Goal: Use online tool/utility: Utilize a website feature to perform a specific function

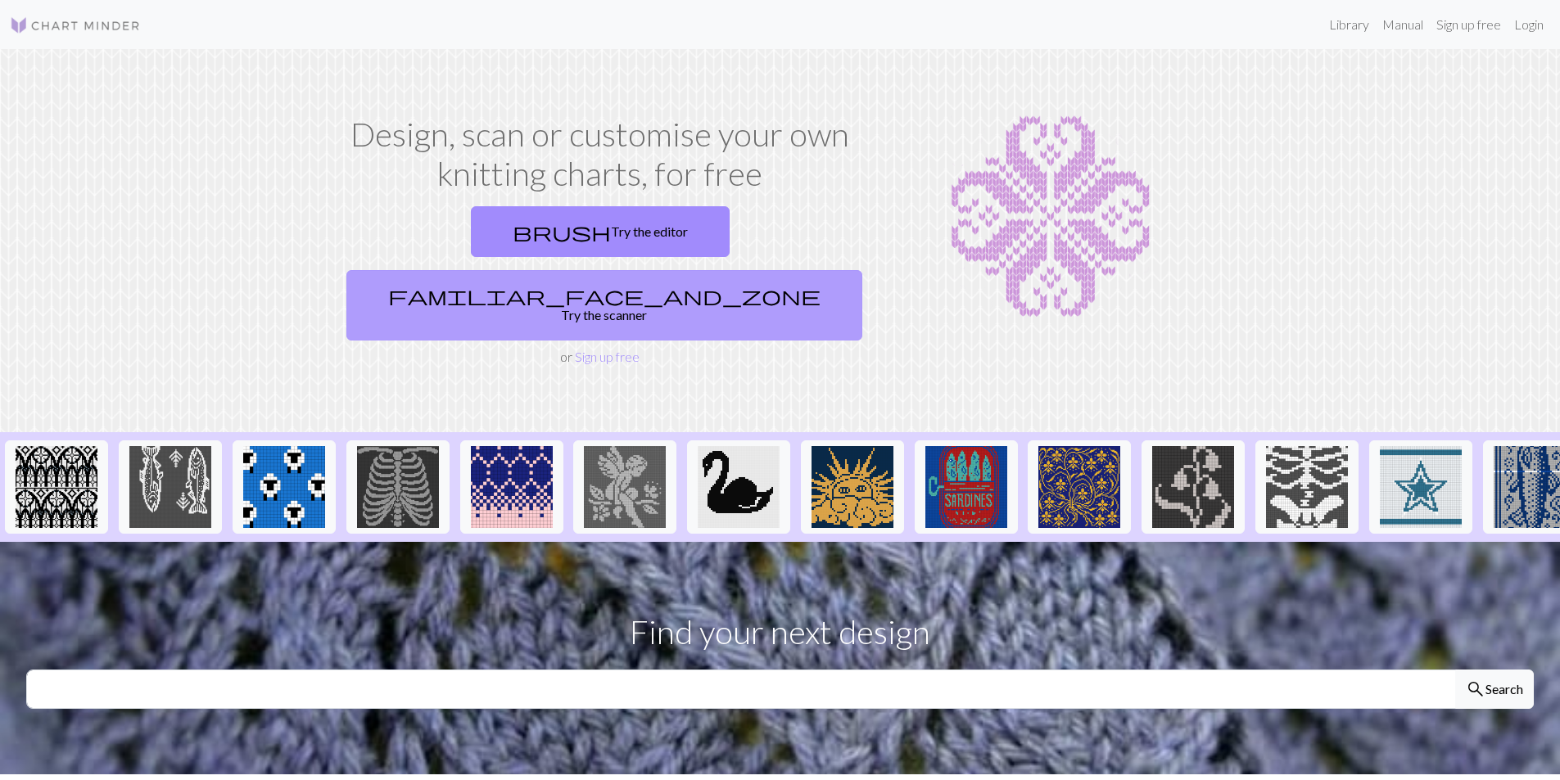
click at [756, 270] on link "familiar_face_and_zone Try the scanner" at bounding box center [604, 305] width 516 height 70
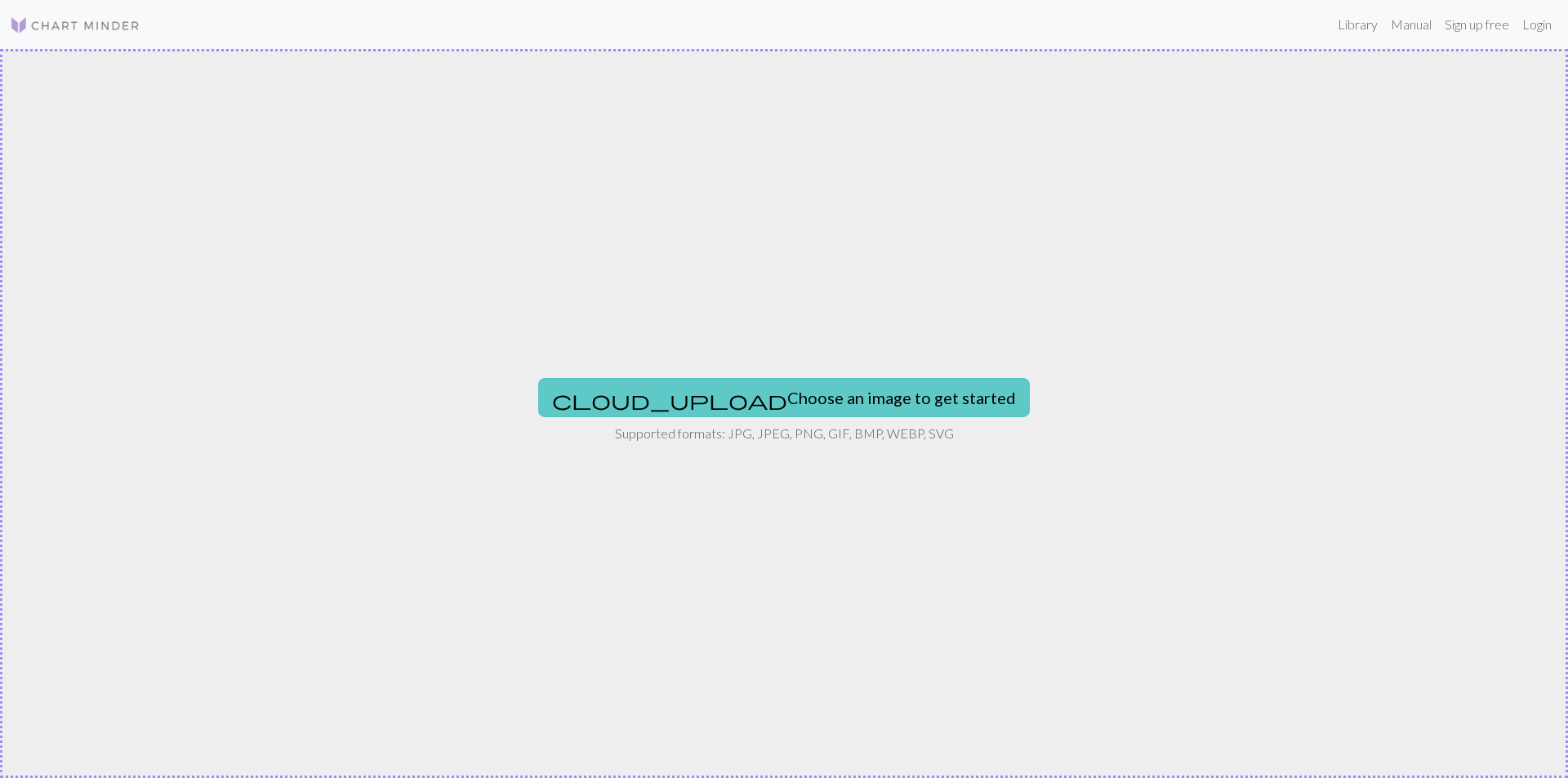
click at [768, 406] on button "cloud_upload Choose an image to get started" at bounding box center [783, 397] width 492 height 39
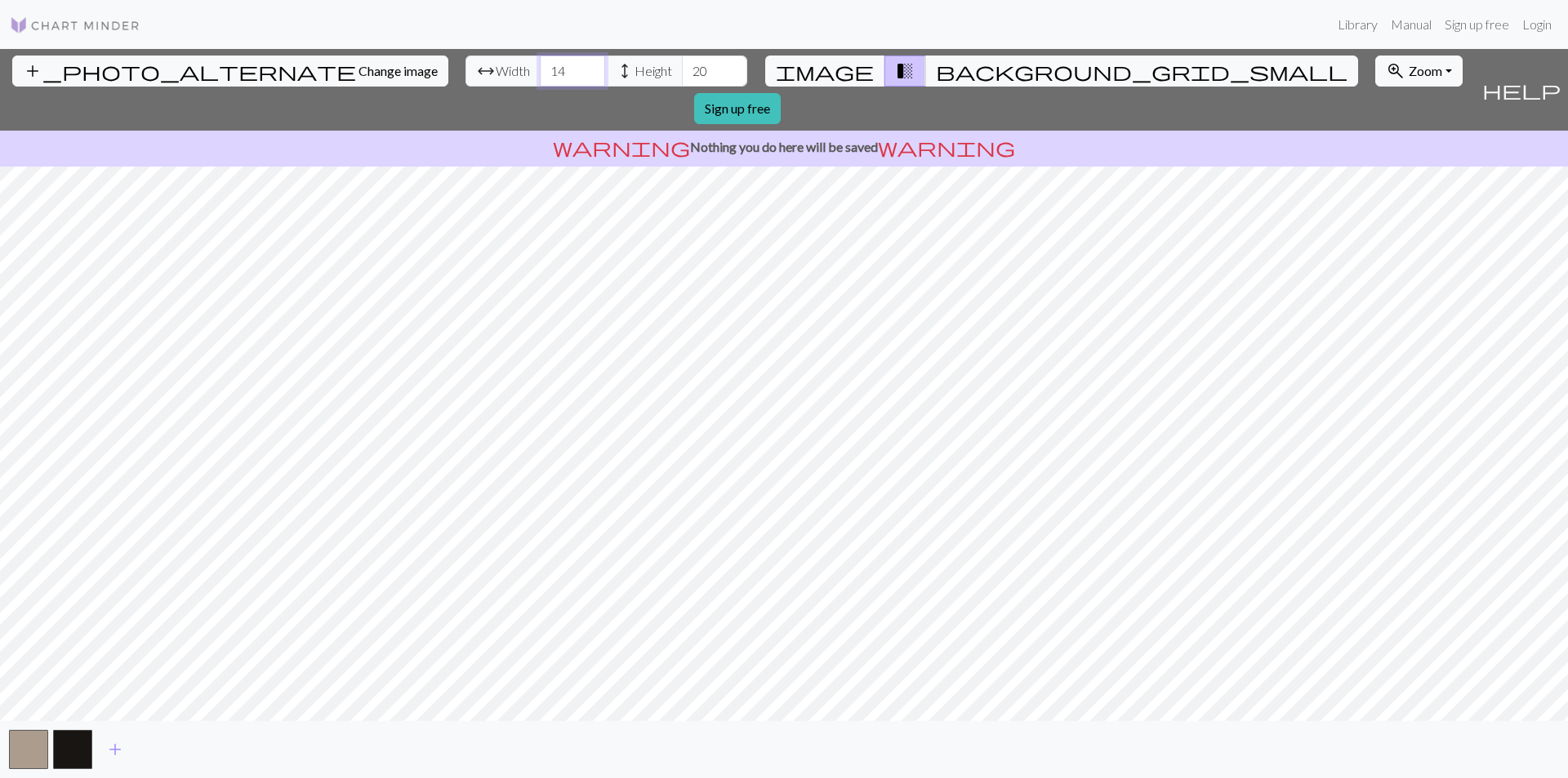
click at [540, 65] on input "14" at bounding box center [572, 71] width 65 height 31
click at [540, 65] on input "15" at bounding box center [572, 71] width 65 height 31
click at [540, 65] on input "16" at bounding box center [572, 71] width 65 height 31
click at [540, 65] on input "17" at bounding box center [572, 71] width 65 height 31
type input "18"
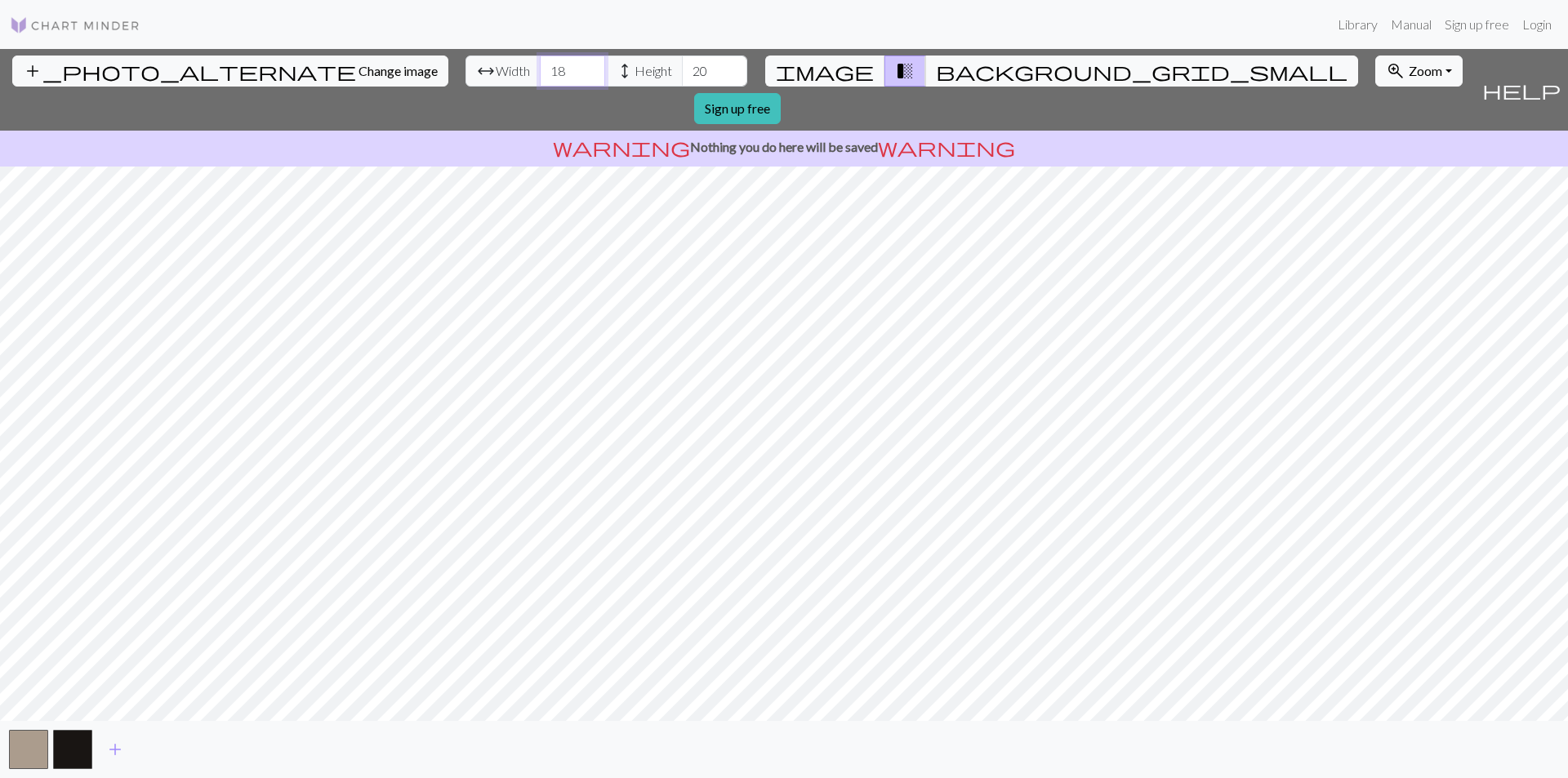
click at [540, 65] on input "18" at bounding box center [572, 71] width 65 height 31
click at [682, 67] on input "21" at bounding box center [714, 71] width 65 height 31
click at [682, 67] on input "22" at bounding box center [714, 71] width 65 height 31
click at [682, 67] on input "23" at bounding box center [714, 71] width 65 height 31
click at [682, 67] on input "24" at bounding box center [714, 71] width 65 height 31
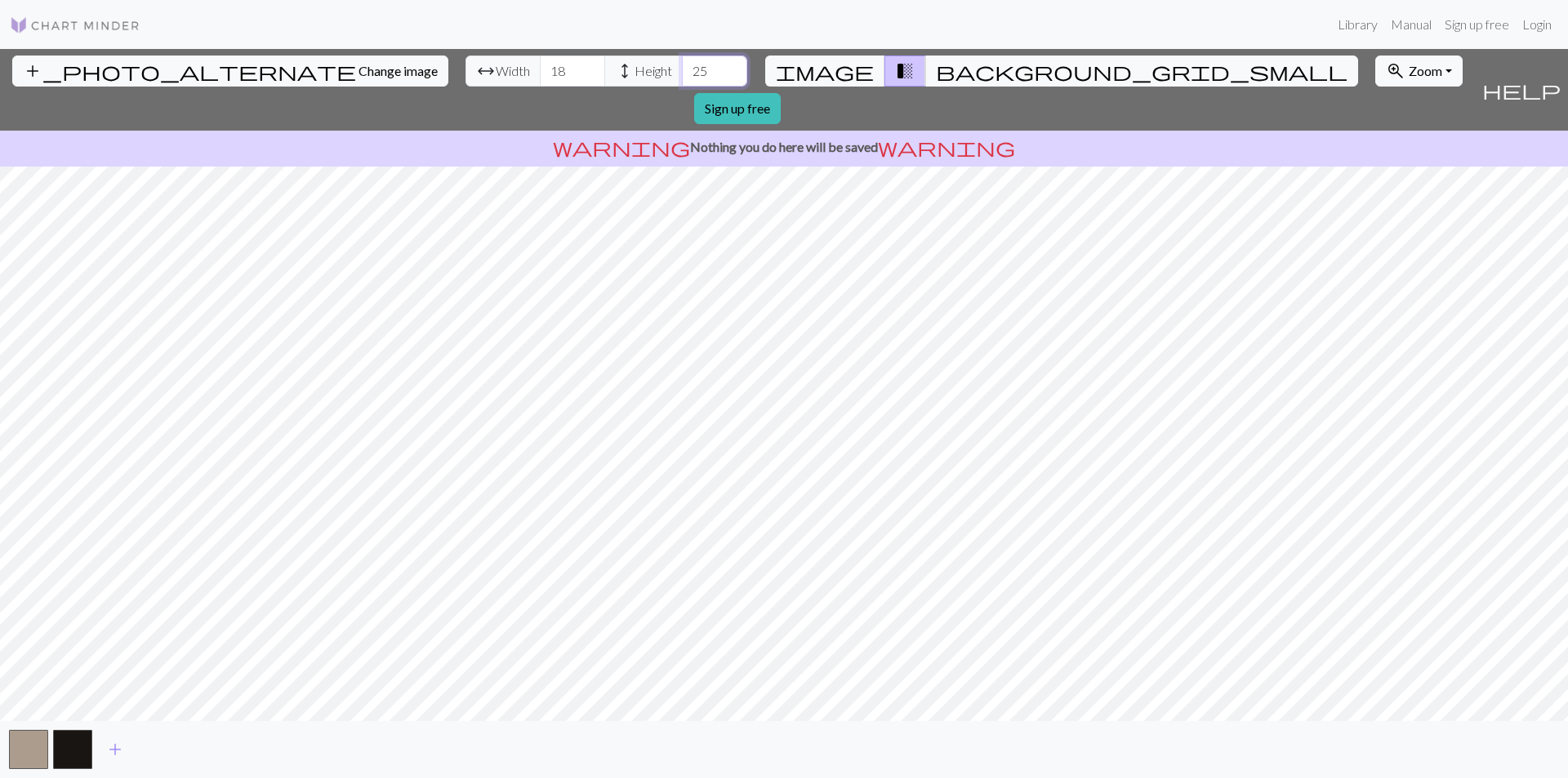
click at [682, 67] on input "25" at bounding box center [714, 71] width 65 height 31
click at [682, 67] on input "26" at bounding box center [714, 71] width 65 height 31
click at [682, 67] on input "27" at bounding box center [714, 71] width 65 height 31
click at [682, 67] on input "28" at bounding box center [714, 71] width 65 height 31
click at [682, 67] on input "29" at bounding box center [714, 71] width 65 height 31
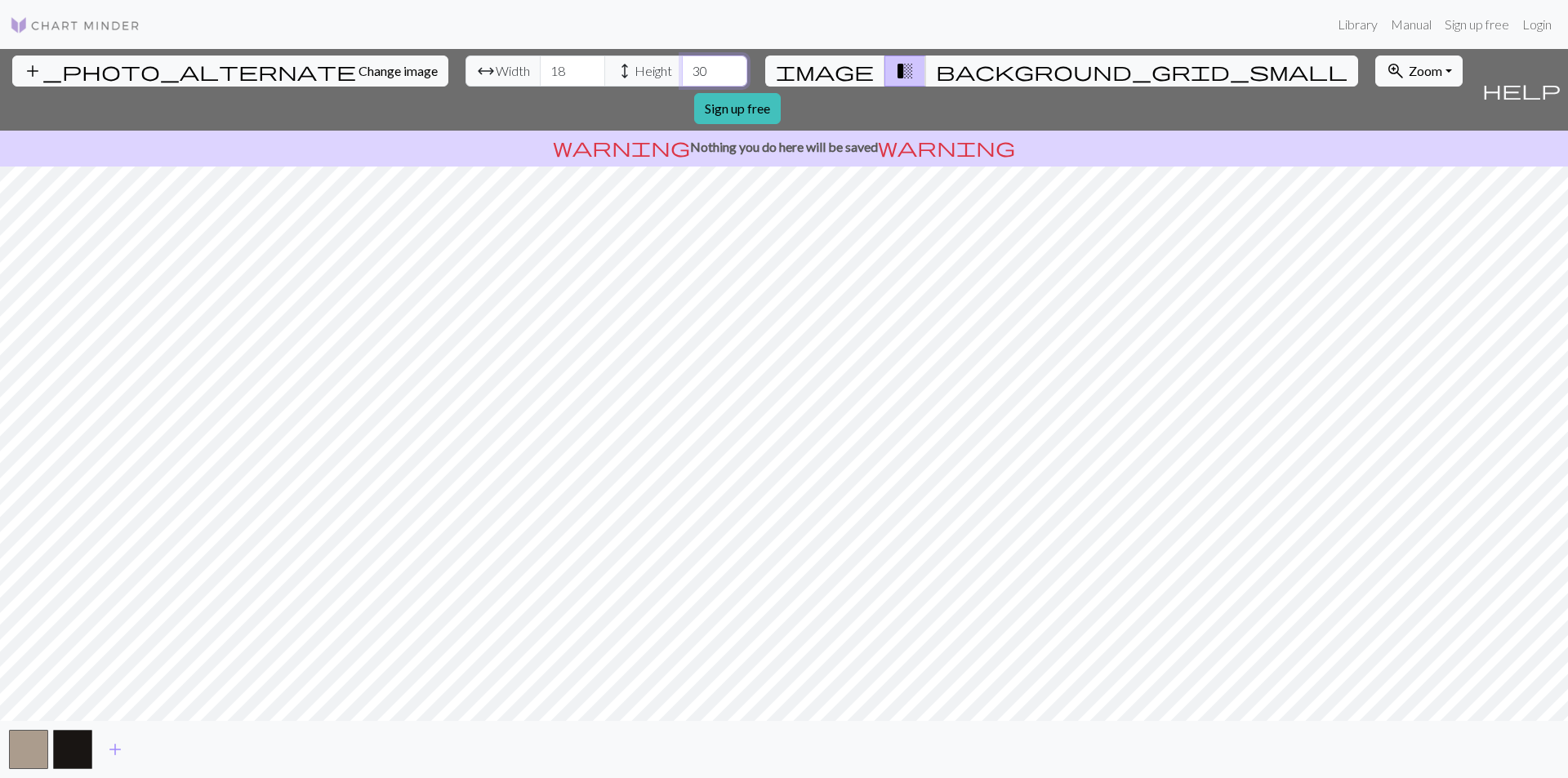
type input "30"
click at [682, 67] on input "30" at bounding box center [714, 71] width 65 height 31
click at [540, 67] on input "19" at bounding box center [572, 71] width 65 height 31
click at [540, 65] on input "20" at bounding box center [572, 71] width 65 height 31
click at [540, 65] on input "21" at bounding box center [572, 71] width 65 height 31
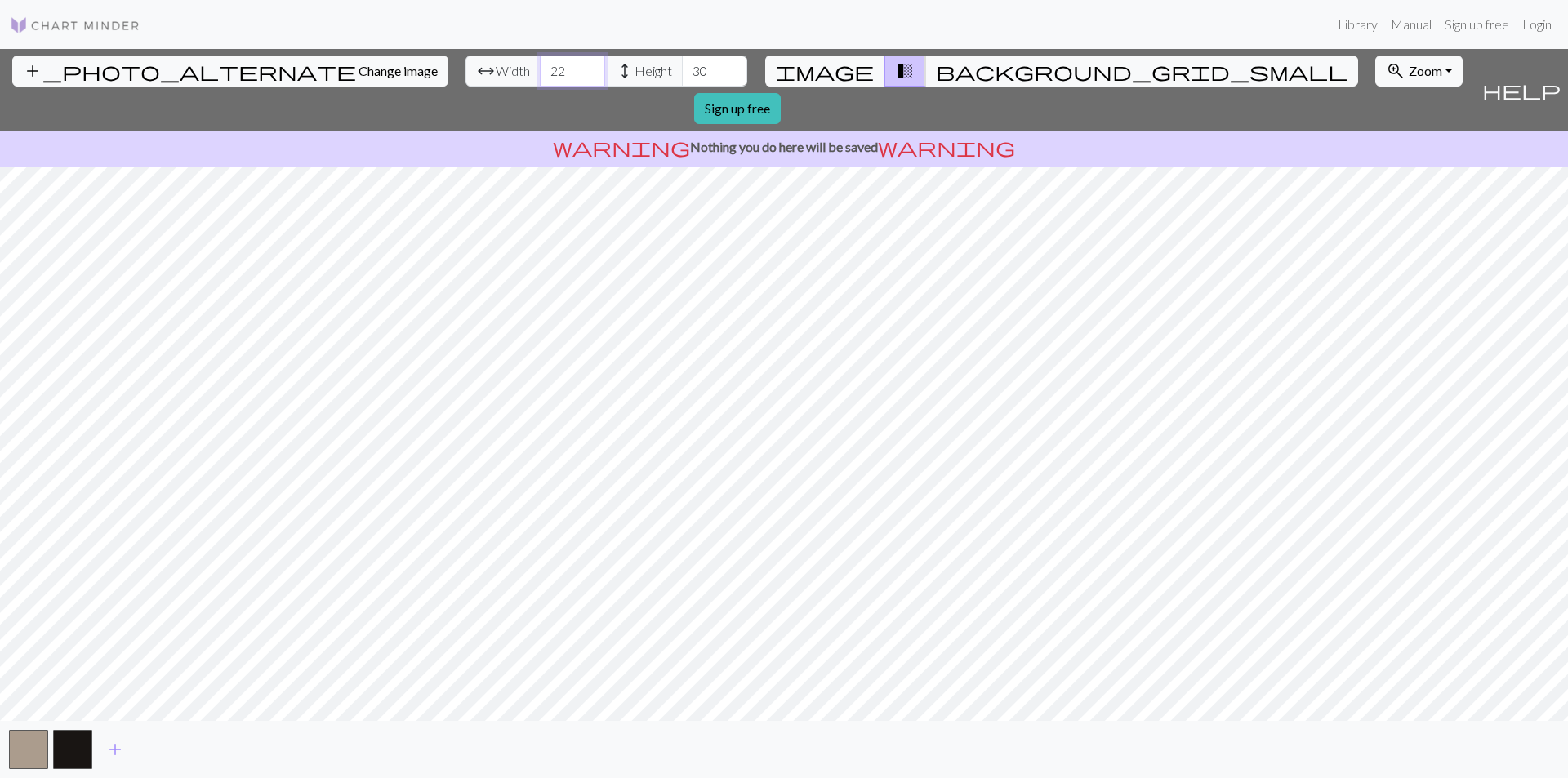
click at [540, 65] on input "22" at bounding box center [572, 71] width 65 height 31
click at [540, 65] on input "23" at bounding box center [572, 71] width 65 height 31
click at [540, 65] on input "24" at bounding box center [572, 71] width 65 height 31
click at [540, 65] on input "25" at bounding box center [572, 71] width 65 height 31
click at [540, 65] on input "26" at bounding box center [572, 71] width 65 height 31
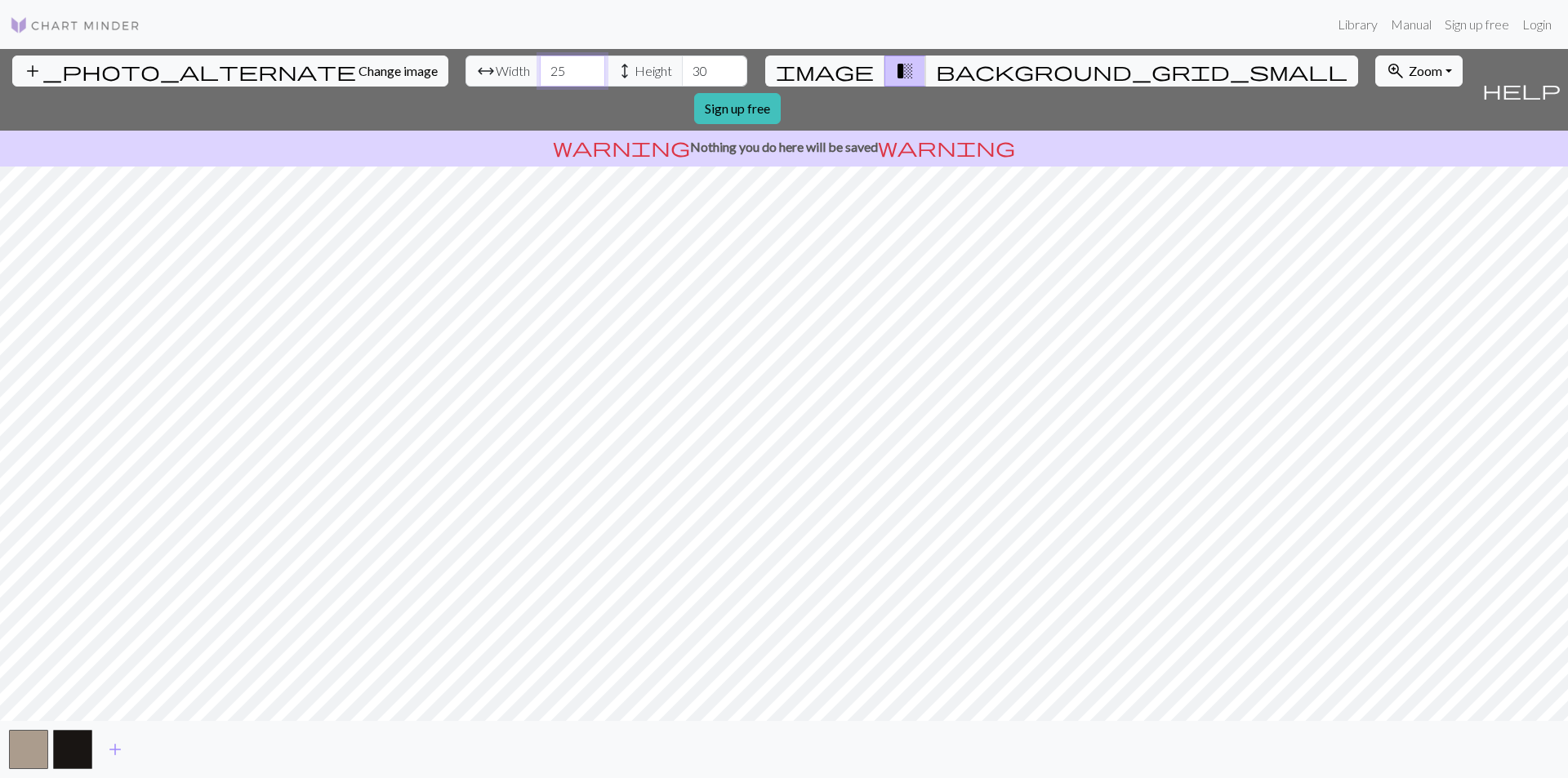
click at [540, 78] on input "25" at bounding box center [572, 71] width 65 height 31
click at [540, 78] on input "24" at bounding box center [572, 71] width 65 height 31
click at [540, 78] on input "23" at bounding box center [572, 71] width 65 height 31
click at [540, 78] on input "22" at bounding box center [572, 71] width 65 height 31
click at [540, 78] on input "21" at bounding box center [572, 71] width 65 height 31
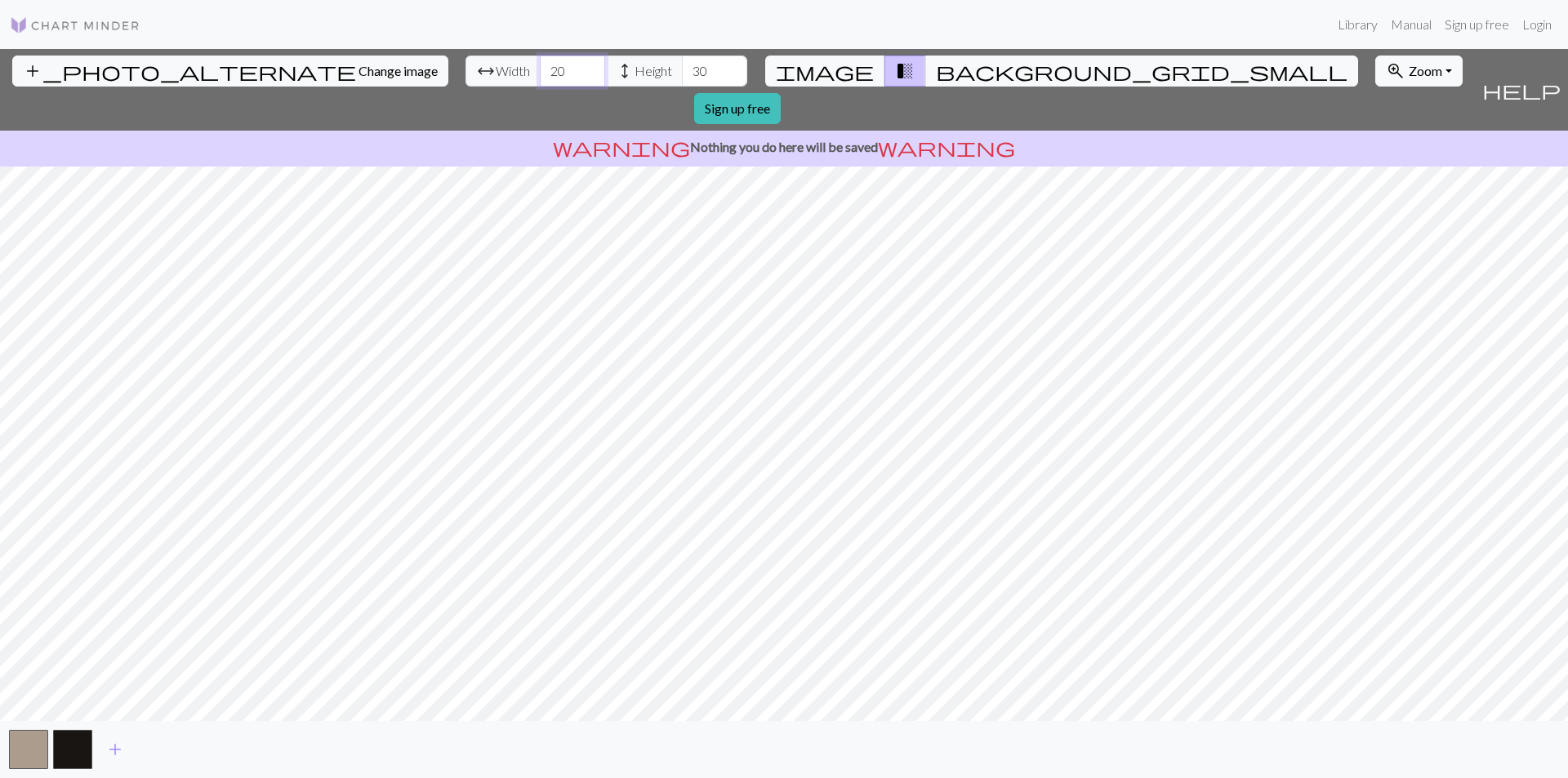
click at [540, 78] on input "20" at bounding box center [572, 71] width 65 height 31
click at [540, 78] on input "19" at bounding box center [572, 71] width 65 height 31
click at [540, 78] on input "18" at bounding box center [572, 71] width 65 height 31
click at [540, 78] on input "17" at bounding box center [572, 71] width 65 height 31
click at [540, 78] on input "16" at bounding box center [572, 71] width 65 height 31
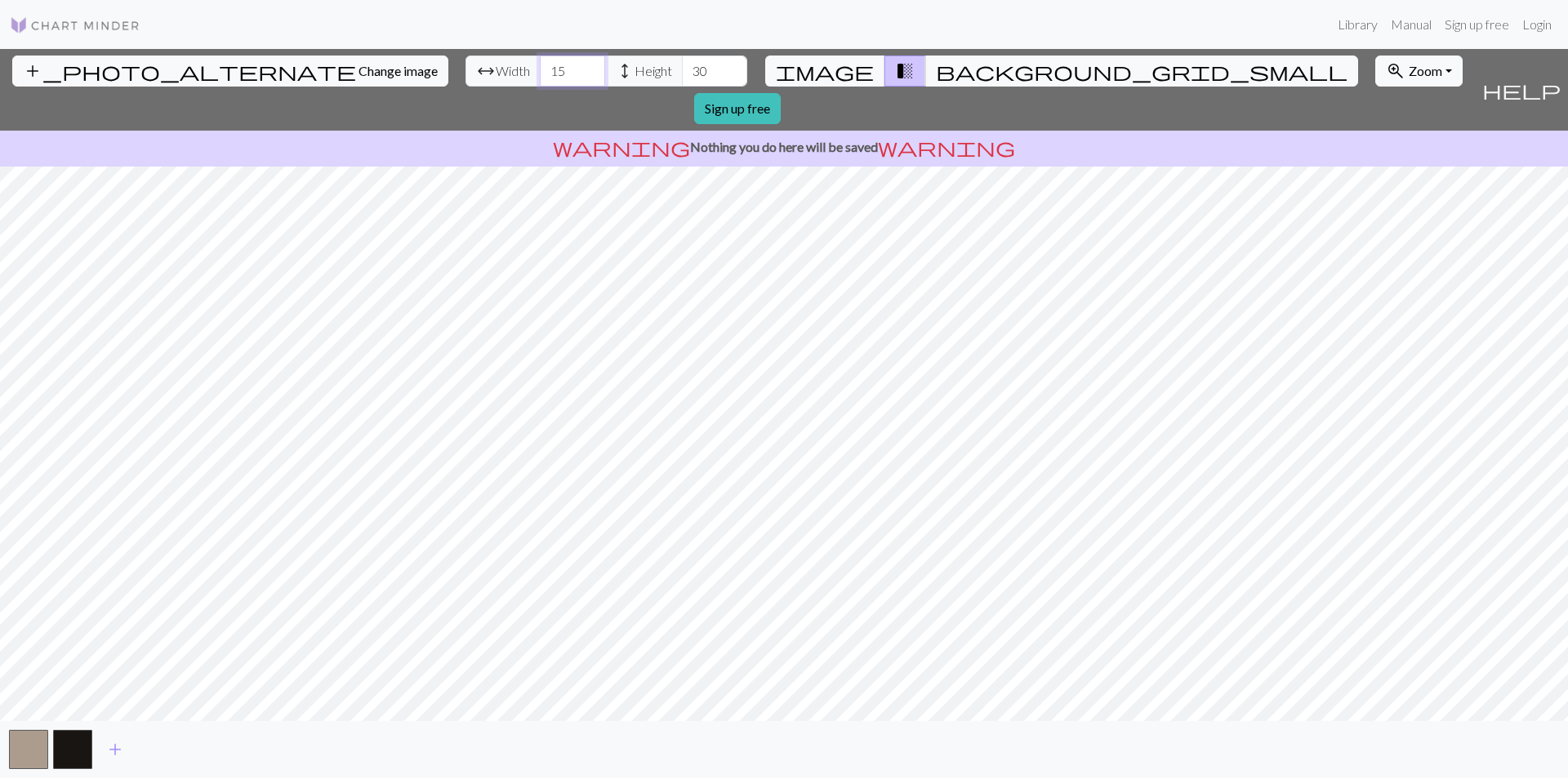
click at [540, 78] on input "15" at bounding box center [572, 71] width 65 height 31
click at [540, 78] on input "14" at bounding box center [572, 71] width 65 height 31
click at [540, 78] on input "13" at bounding box center [572, 71] width 65 height 31
click at [540, 78] on input "11" at bounding box center [572, 71] width 65 height 31
click at [540, 78] on input "10" at bounding box center [572, 71] width 65 height 31
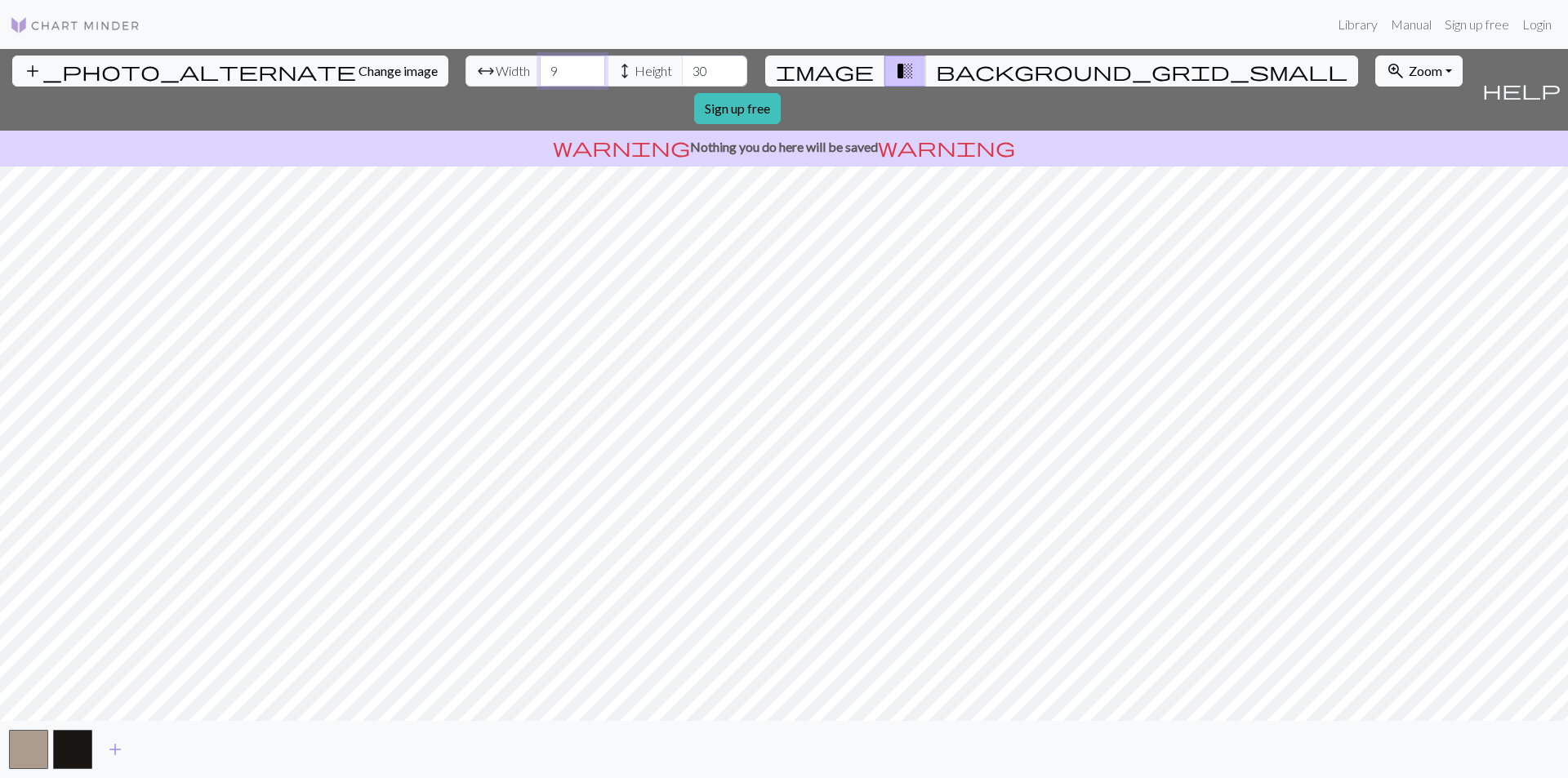
click at [540, 78] on input "9" at bounding box center [572, 71] width 65 height 31
click at [540, 78] on input "8" at bounding box center [572, 71] width 65 height 31
click at [540, 78] on input "7" at bounding box center [572, 71] width 65 height 31
click at [540, 78] on input "6" at bounding box center [572, 71] width 65 height 31
click at [540, 78] on input "5" at bounding box center [572, 71] width 65 height 31
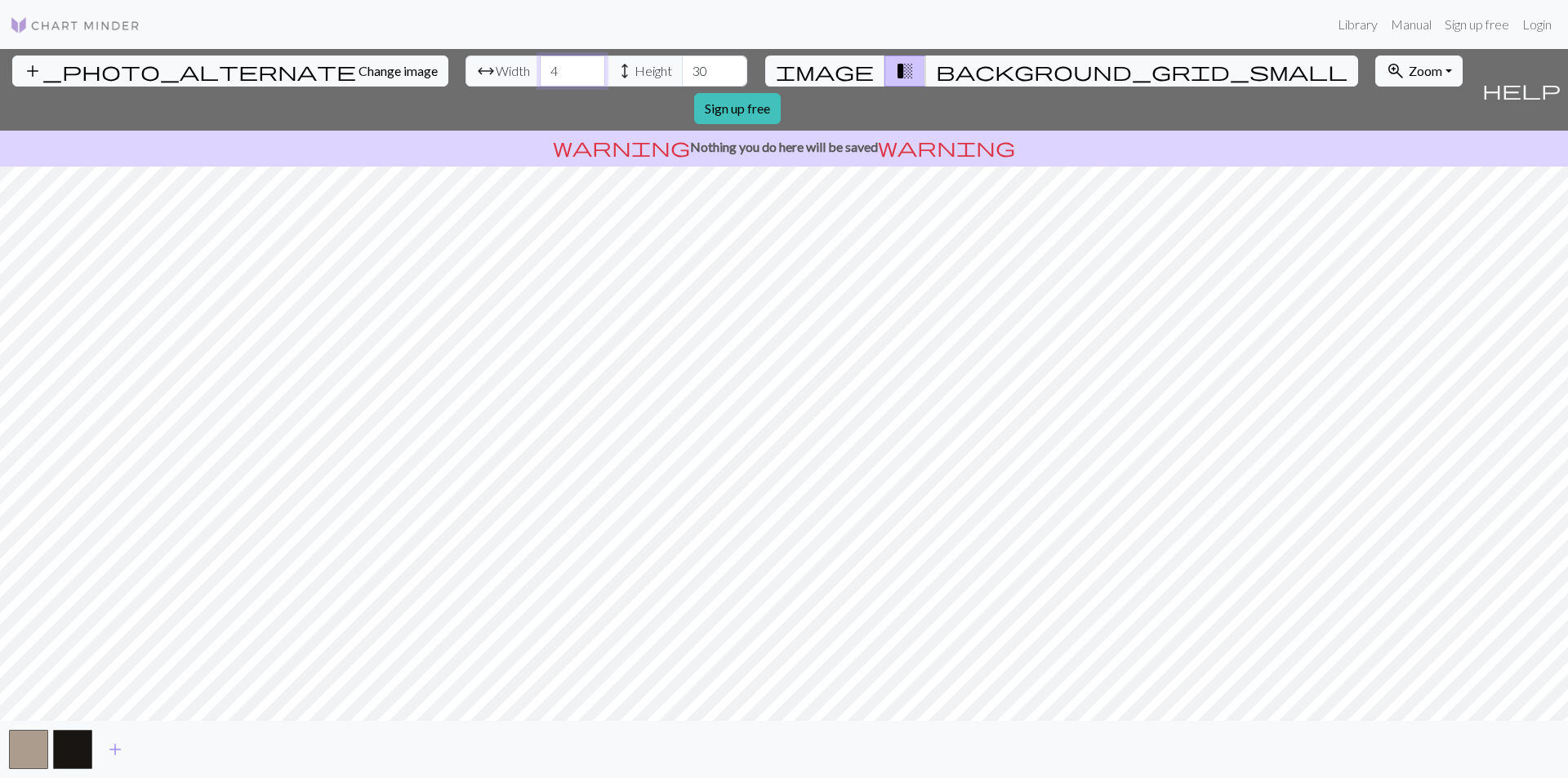
click at [540, 78] on input "4" at bounding box center [572, 71] width 65 height 31
click at [540, 78] on input "3" at bounding box center [572, 71] width 65 height 31
click at [540, 78] on input "2" at bounding box center [572, 71] width 65 height 31
type input "1"
click at [540, 78] on input "1" at bounding box center [572, 71] width 65 height 31
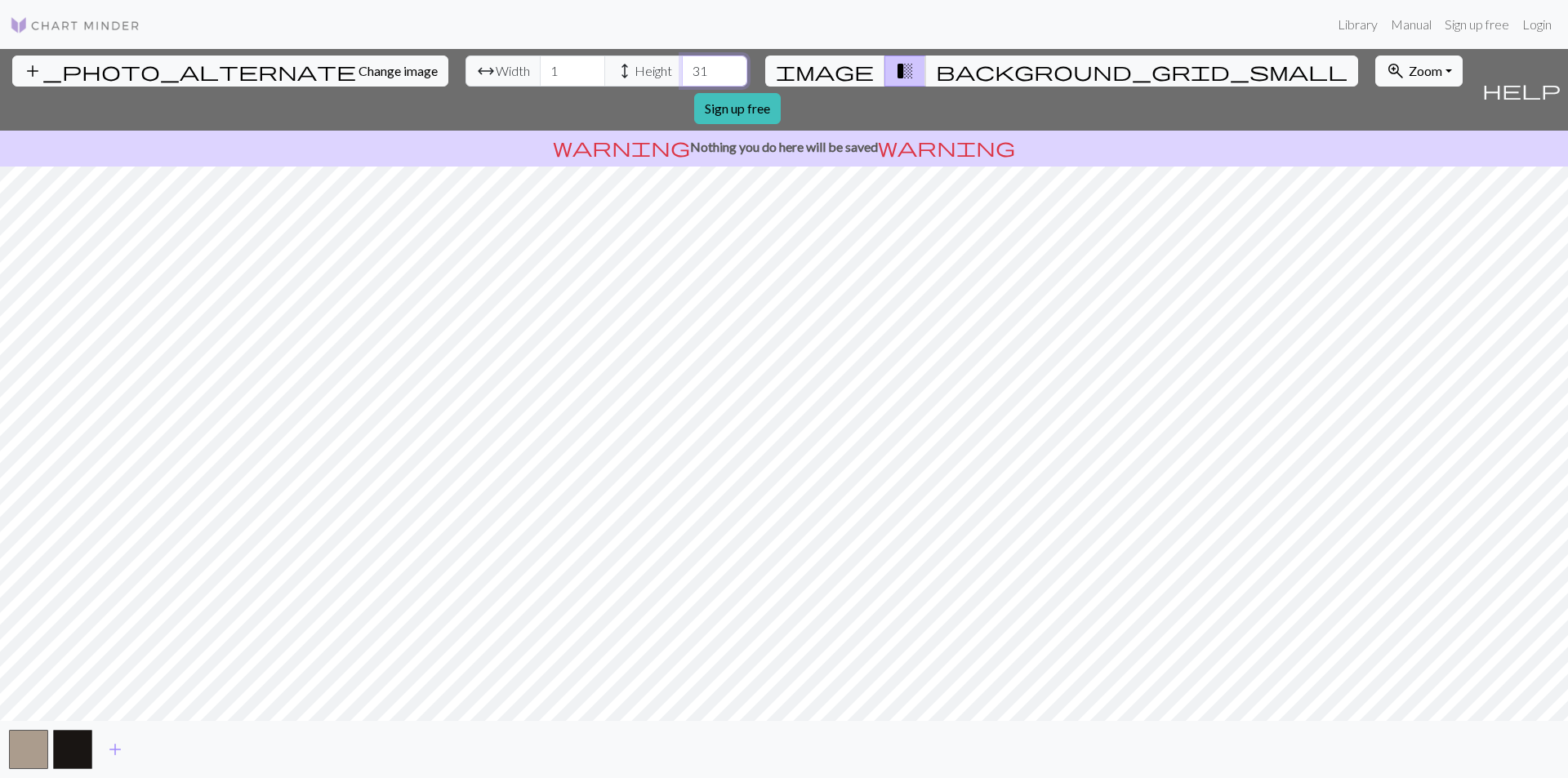
click at [682, 67] on input "31" at bounding box center [714, 71] width 65 height 31
drag, startPoint x: 637, startPoint y: 84, endPoint x: 638, endPoint y: 74, distance: 10.0
click at [682, 83] on input "31" at bounding box center [714, 71] width 65 height 31
click at [682, 74] on input "30" at bounding box center [714, 71] width 65 height 31
click at [682, 74] on input "29" at bounding box center [714, 71] width 65 height 31
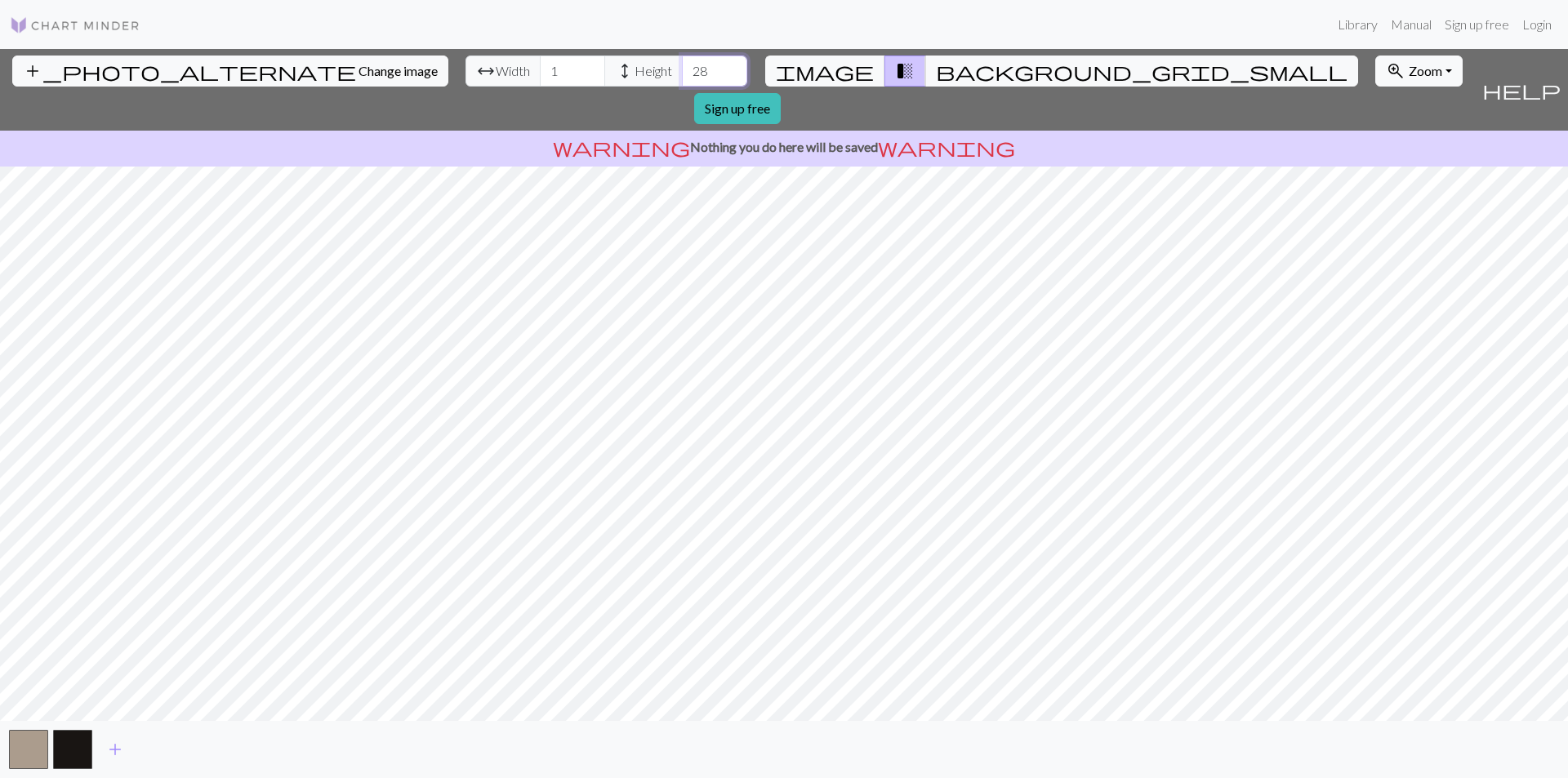
click at [682, 74] on input "28" at bounding box center [714, 71] width 65 height 31
click at [682, 74] on input "27" at bounding box center [714, 71] width 65 height 31
click at [682, 74] on input "26" at bounding box center [714, 71] width 65 height 31
click at [682, 74] on input "25" at bounding box center [714, 71] width 65 height 31
click at [682, 74] on input "24" at bounding box center [714, 71] width 65 height 31
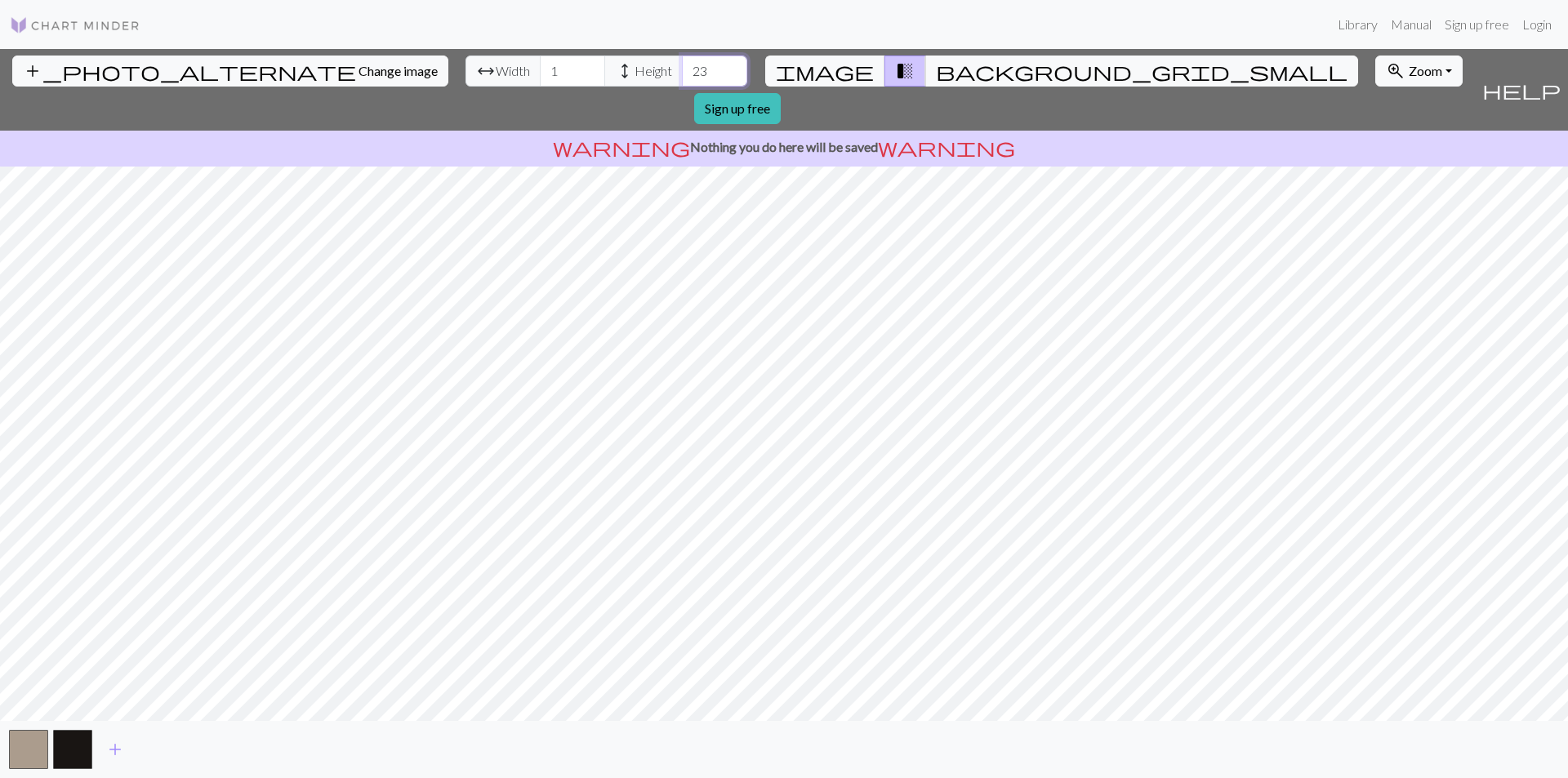
click at [682, 74] on input "23" at bounding box center [714, 71] width 65 height 31
click at [682, 74] on input "22" at bounding box center [714, 71] width 65 height 31
click at [682, 74] on input "21" at bounding box center [714, 71] width 65 height 31
click at [682, 74] on input "20" at bounding box center [714, 71] width 65 height 31
click at [682, 74] on input "19" at bounding box center [714, 71] width 65 height 31
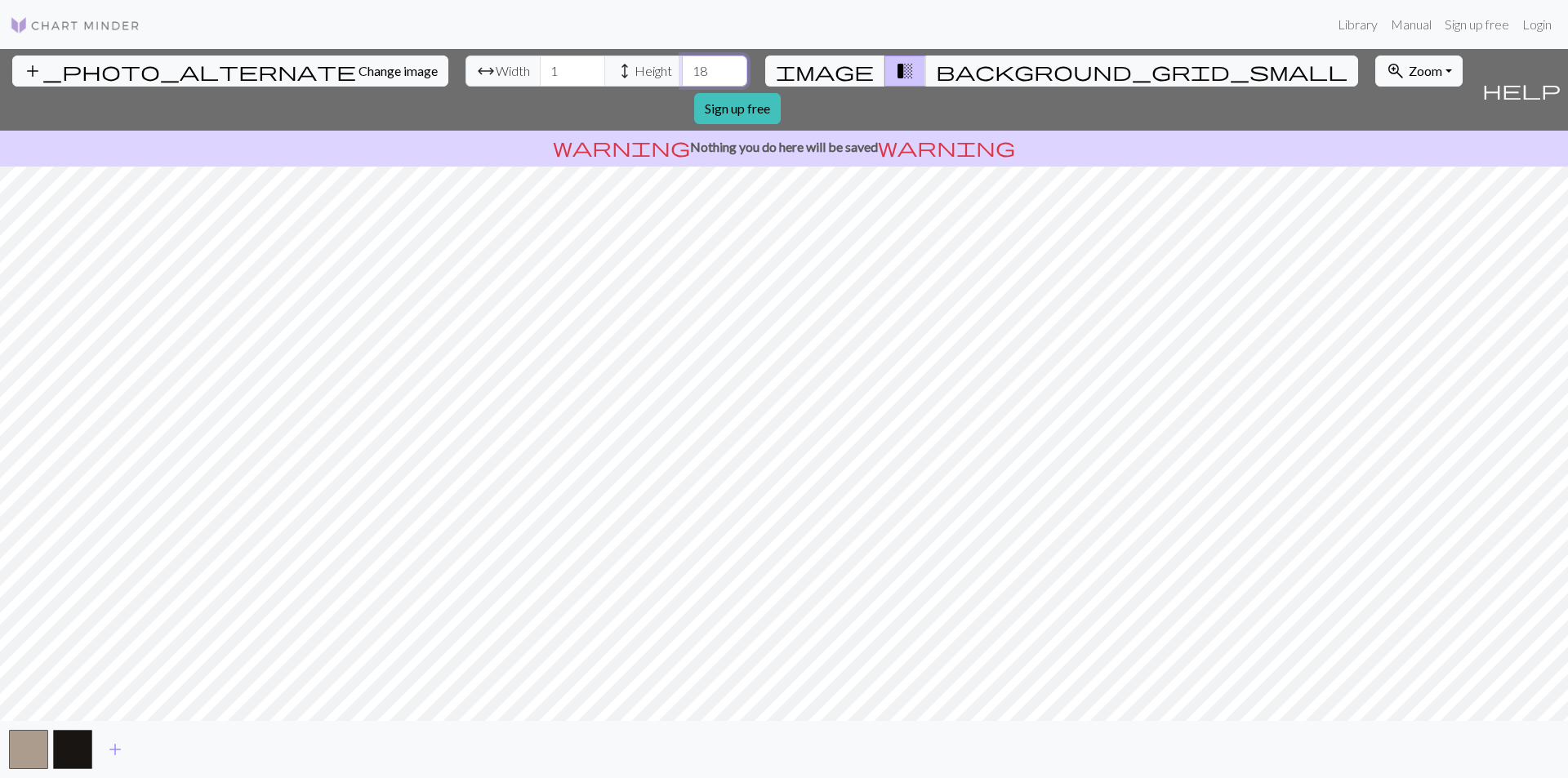
click at [682, 74] on input "18" at bounding box center [714, 71] width 65 height 31
click at [682, 74] on input "17" at bounding box center [714, 71] width 65 height 31
click at [682, 58] on input "17" at bounding box center [714, 71] width 65 height 31
click at [682, 64] on input "18" at bounding box center [714, 71] width 65 height 31
click at [682, 64] on input "19" at bounding box center [714, 71] width 65 height 31
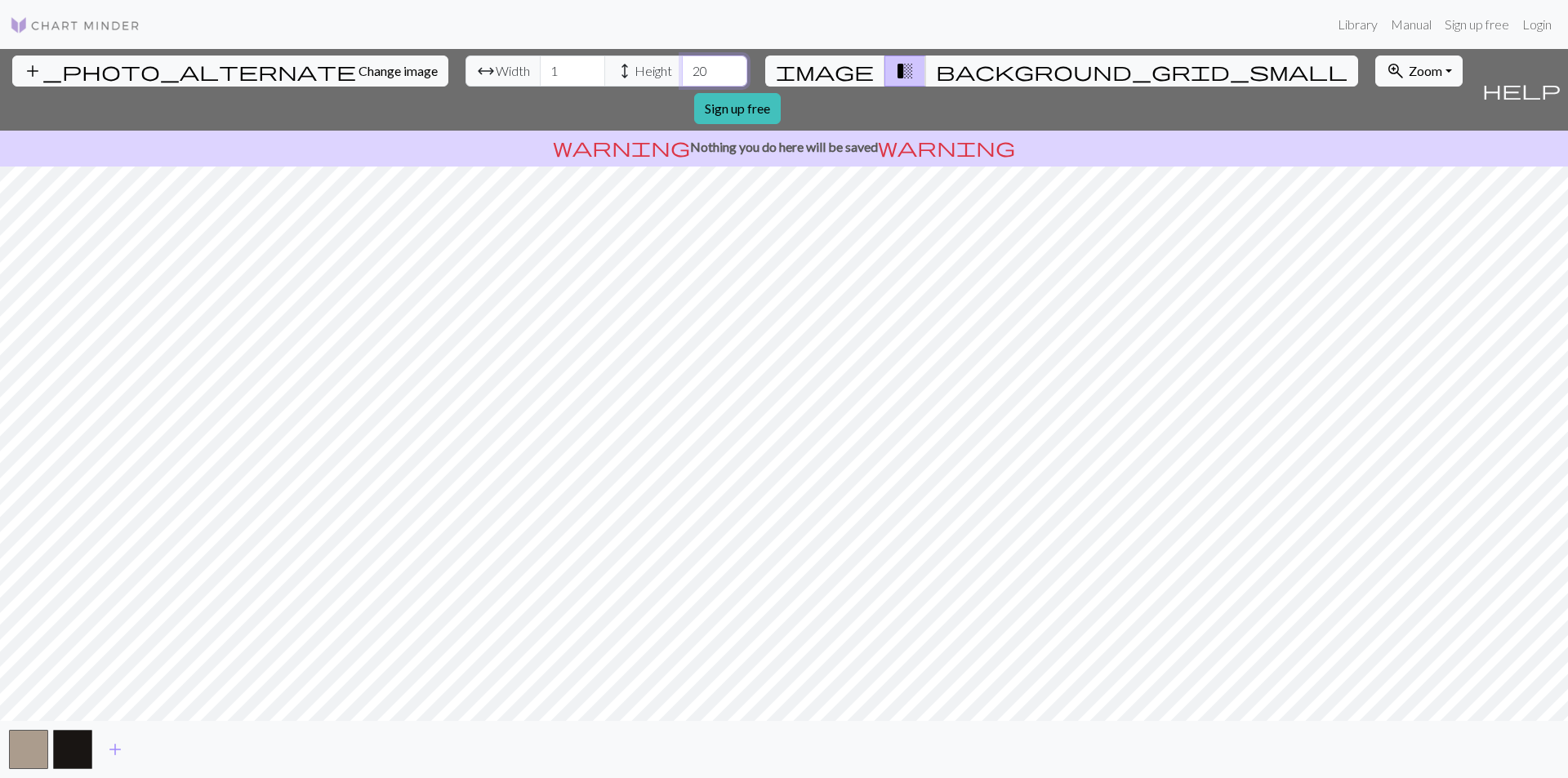
click at [682, 65] on input "20" at bounding box center [714, 71] width 65 height 31
click at [682, 65] on input "21" at bounding box center [714, 71] width 65 height 31
click at [682, 65] on input "22" at bounding box center [714, 71] width 65 height 31
click at [682, 65] on input "23" at bounding box center [714, 71] width 65 height 31
click at [682, 65] on input "24" at bounding box center [714, 71] width 65 height 31
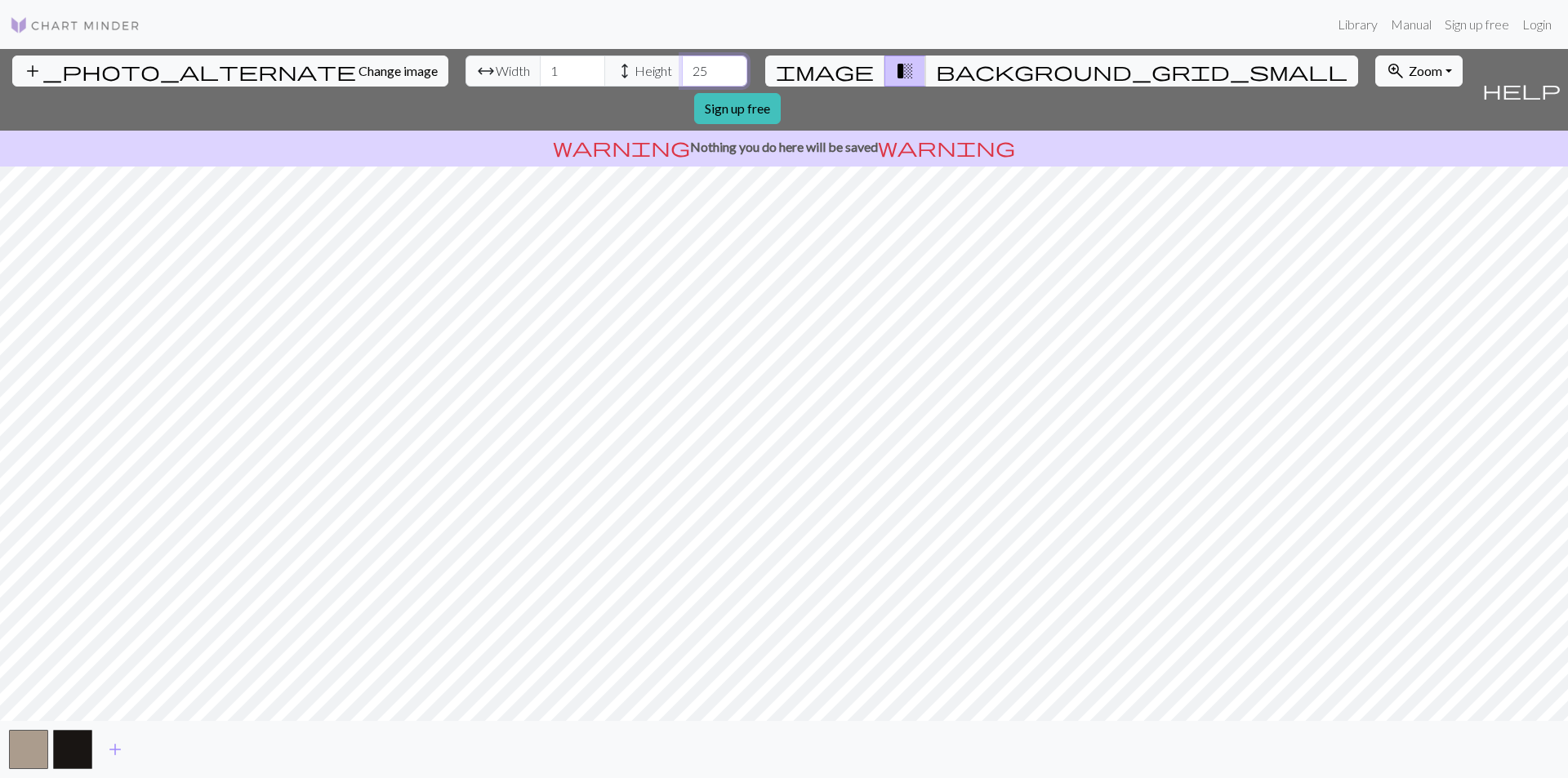
click at [682, 65] on input "25" at bounding box center [714, 71] width 65 height 31
click at [682, 65] on input "26" at bounding box center [714, 71] width 65 height 31
click at [682, 65] on input "27" at bounding box center [714, 71] width 65 height 31
click at [682, 65] on input "28" at bounding box center [714, 71] width 65 height 31
click at [682, 65] on input "29" at bounding box center [714, 71] width 65 height 31
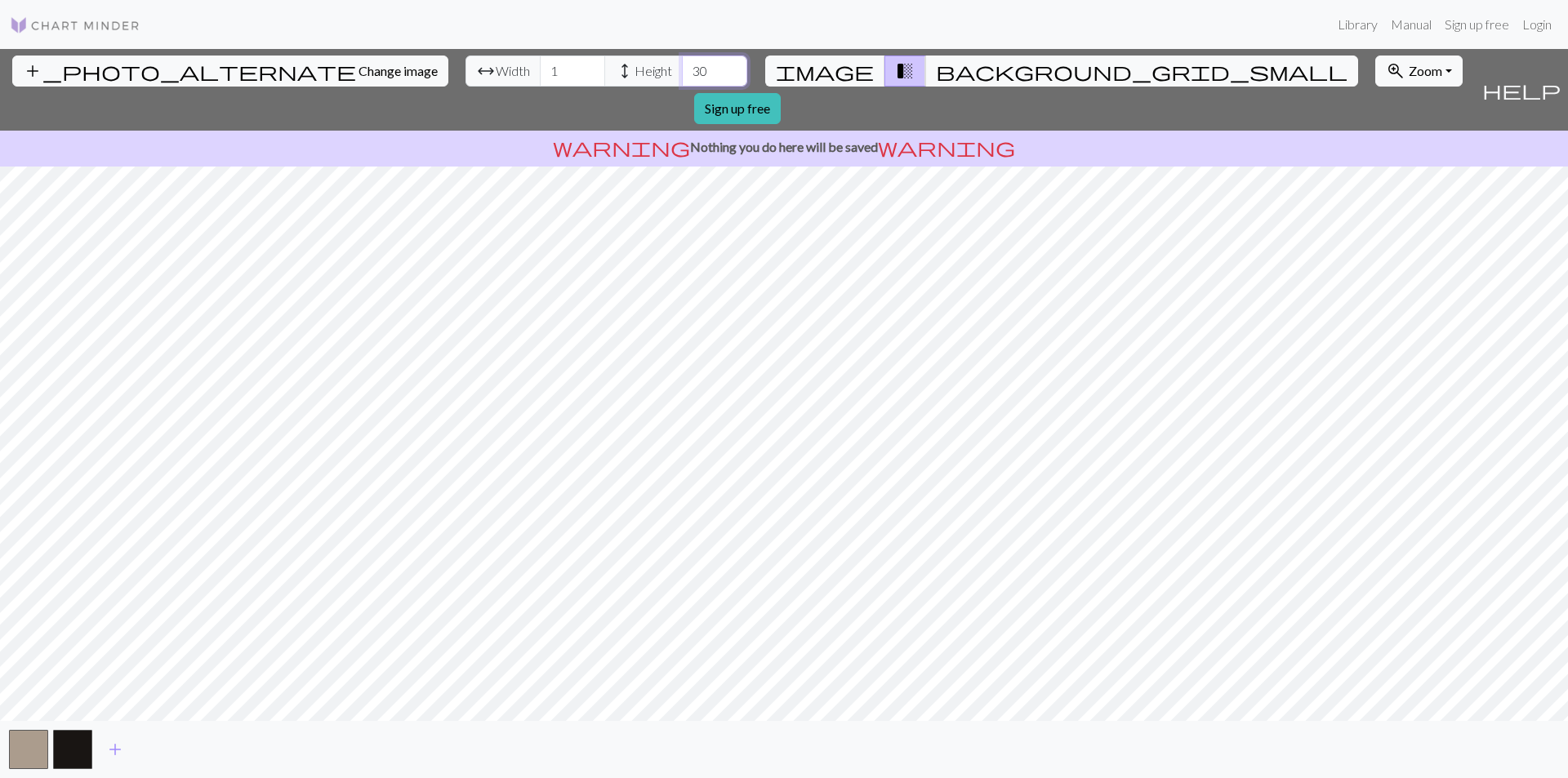
click at [682, 65] on input "30" at bounding box center [714, 71] width 65 height 31
click at [682, 65] on input "31" at bounding box center [714, 71] width 65 height 31
click at [791, 129] on div "add_photo_alternate Change image arrow_range Width 1 height Height 31 image tra…" at bounding box center [784, 413] width 1568 height 729
click at [790, 754] on div "add_photo_alternate Change image arrow_range Width 1 height Height 31 image tra…" at bounding box center [784, 413] width 1568 height 729
click at [682, 65] on input "32" at bounding box center [714, 71] width 65 height 31
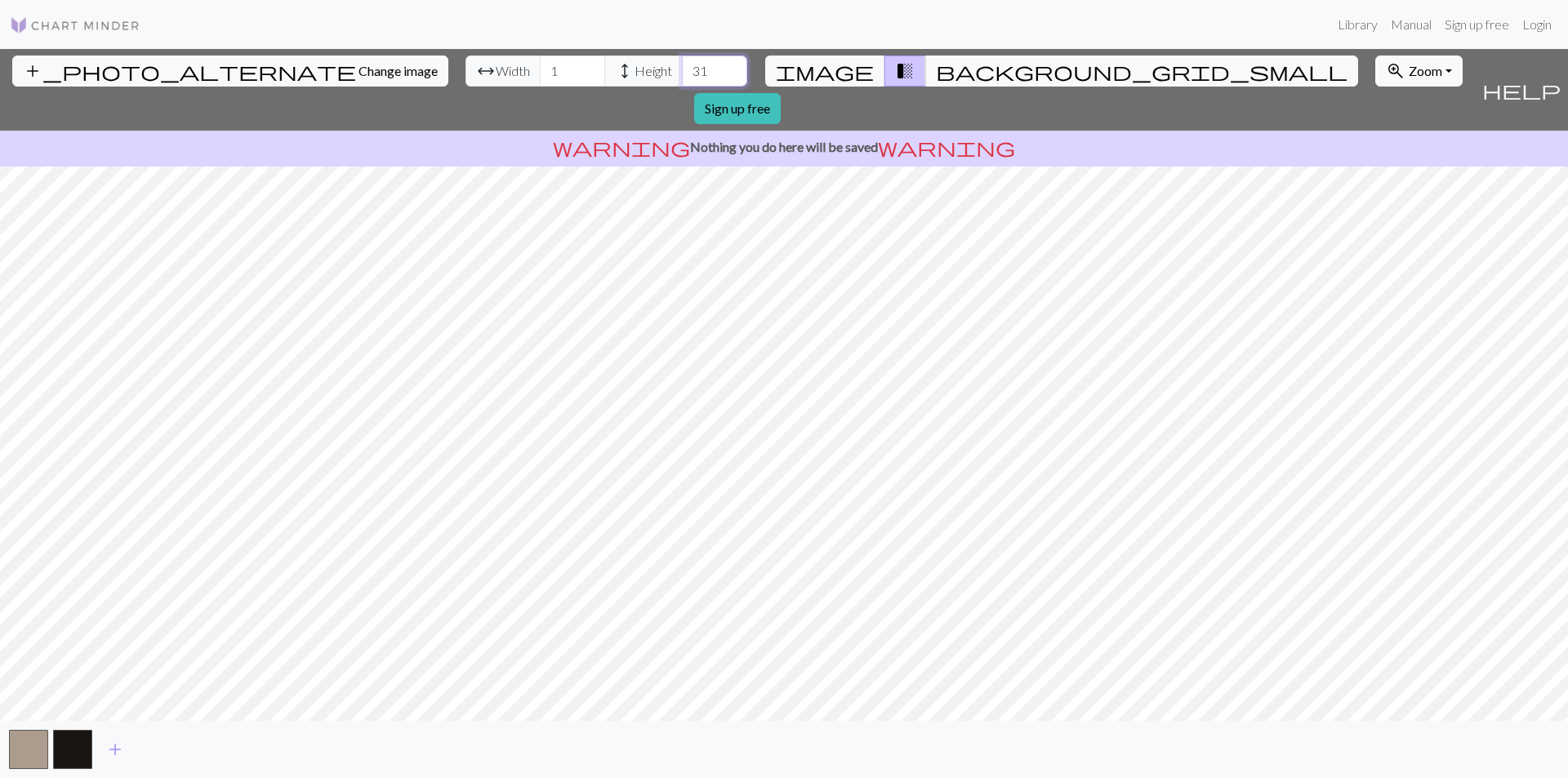
type input "31"
click at [682, 75] on input "31" at bounding box center [714, 71] width 65 height 31
click at [540, 67] on input "2" at bounding box center [572, 71] width 65 height 31
click at [540, 67] on input "3" at bounding box center [572, 71] width 65 height 31
click at [540, 67] on input "4" at bounding box center [572, 71] width 65 height 31
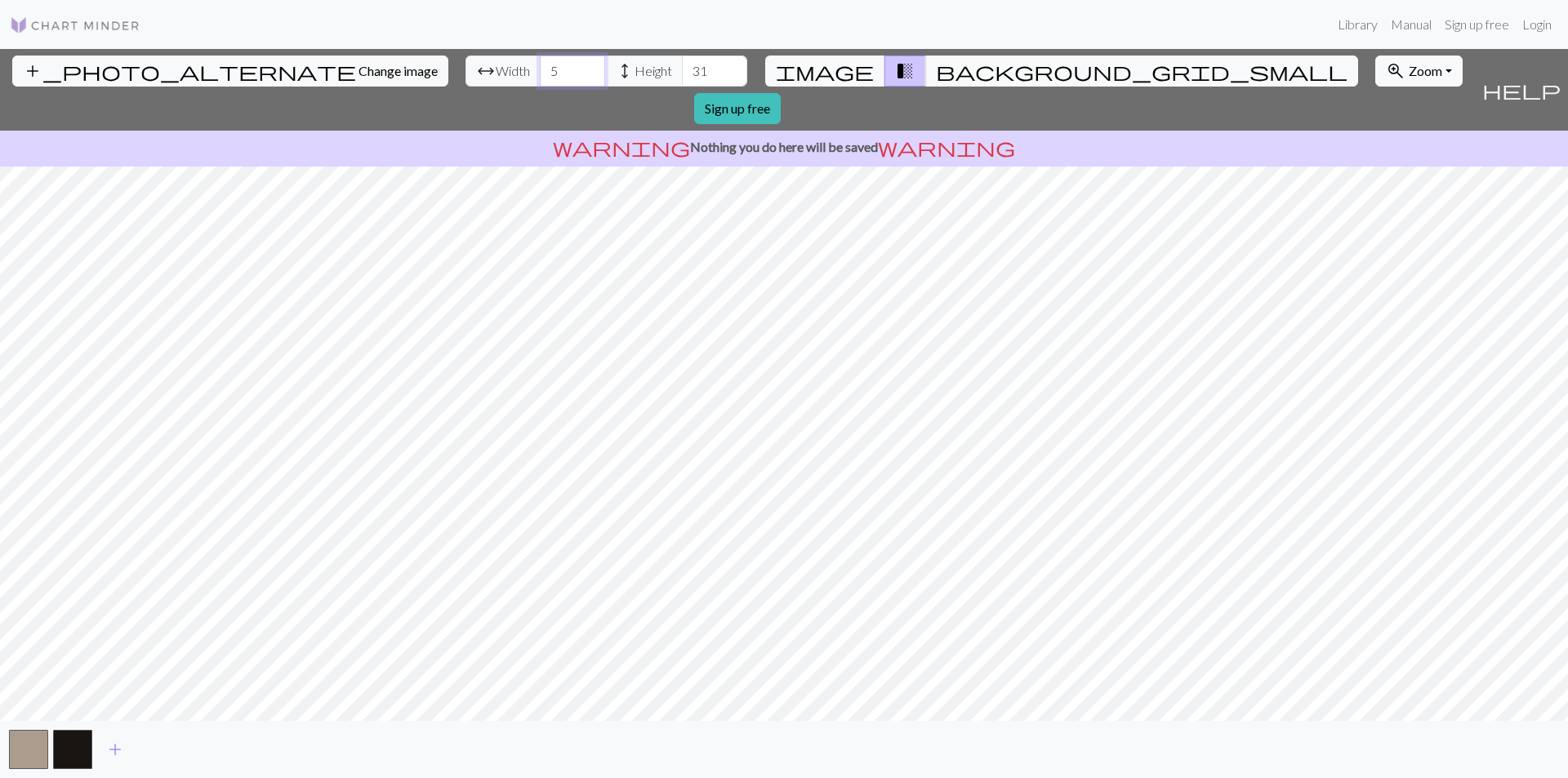
click at [540, 67] on input "5" at bounding box center [572, 71] width 65 height 31
click at [540, 67] on input "6" at bounding box center [572, 71] width 65 height 31
click at [540, 67] on input "7" at bounding box center [572, 71] width 65 height 31
click at [540, 67] on input "8" at bounding box center [572, 71] width 65 height 31
click at [540, 67] on input "9" at bounding box center [572, 71] width 65 height 31
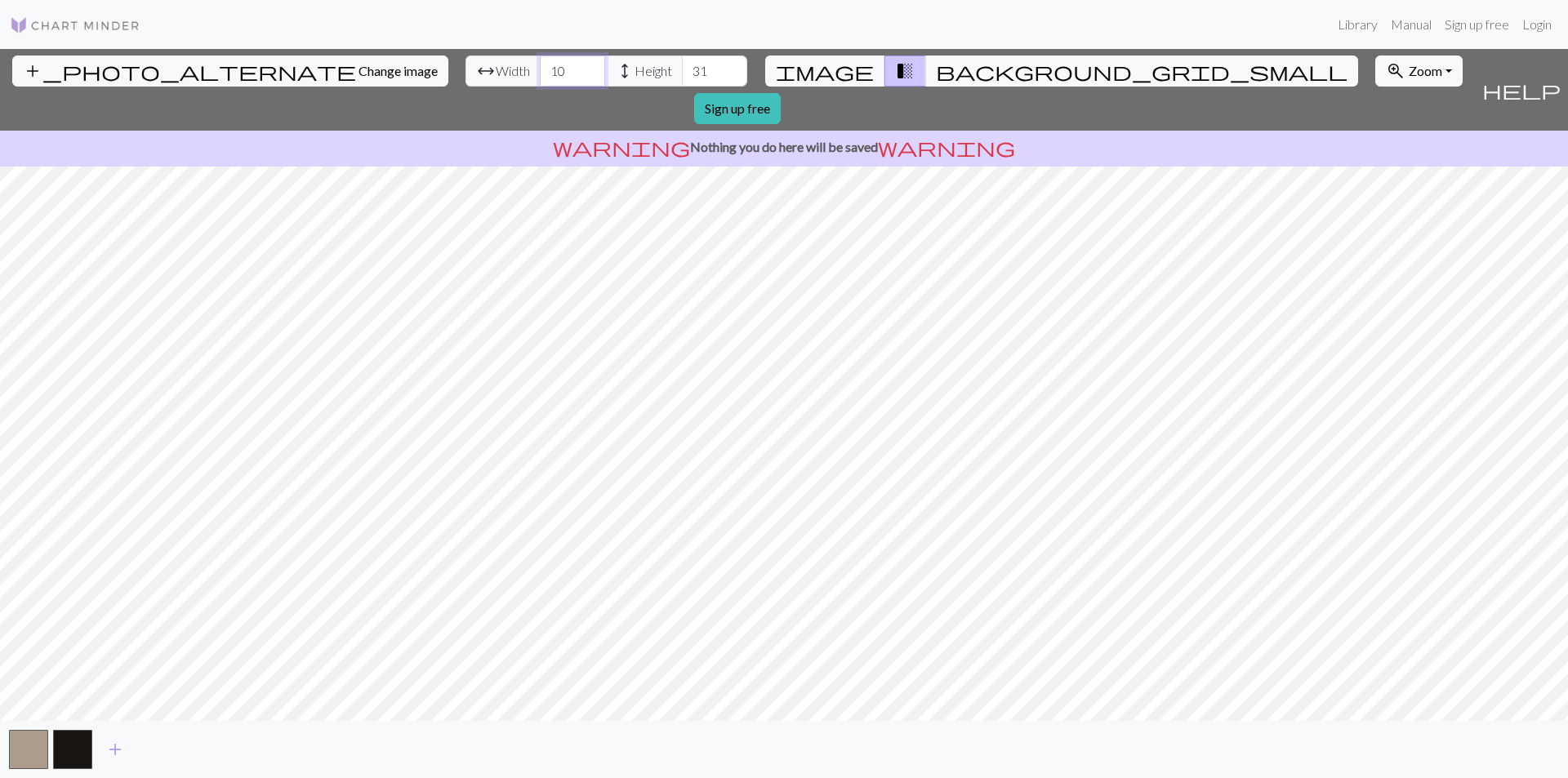
click at [540, 67] on input "10" at bounding box center [572, 71] width 65 height 31
click at [540, 67] on input "11" at bounding box center [572, 71] width 65 height 31
click at [540, 67] on input "12" at bounding box center [572, 71] width 65 height 31
click at [125, 750] on button "add" at bounding box center [115, 749] width 41 height 31
click at [936, 65] on span "background_grid_small" at bounding box center [1141, 71] width 412 height 23
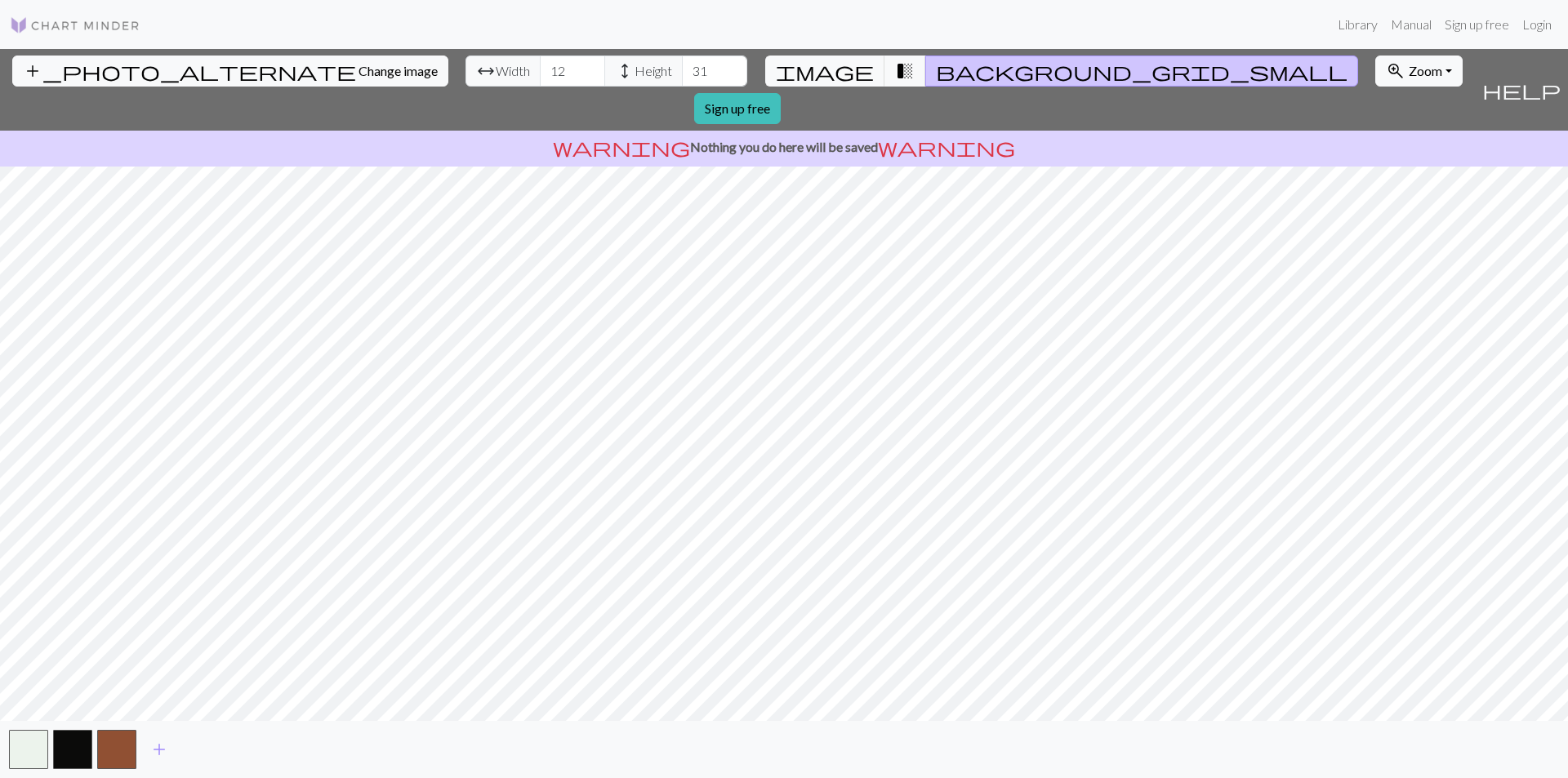
click at [936, 65] on span "background_grid_small" at bounding box center [1141, 71] width 412 height 23
click at [540, 65] on input "13" at bounding box center [572, 71] width 65 height 31
click at [540, 63] on input "14" at bounding box center [572, 71] width 65 height 31
click at [540, 63] on input "15" at bounding box center [572, 71] width 65 height 31
type input "14"
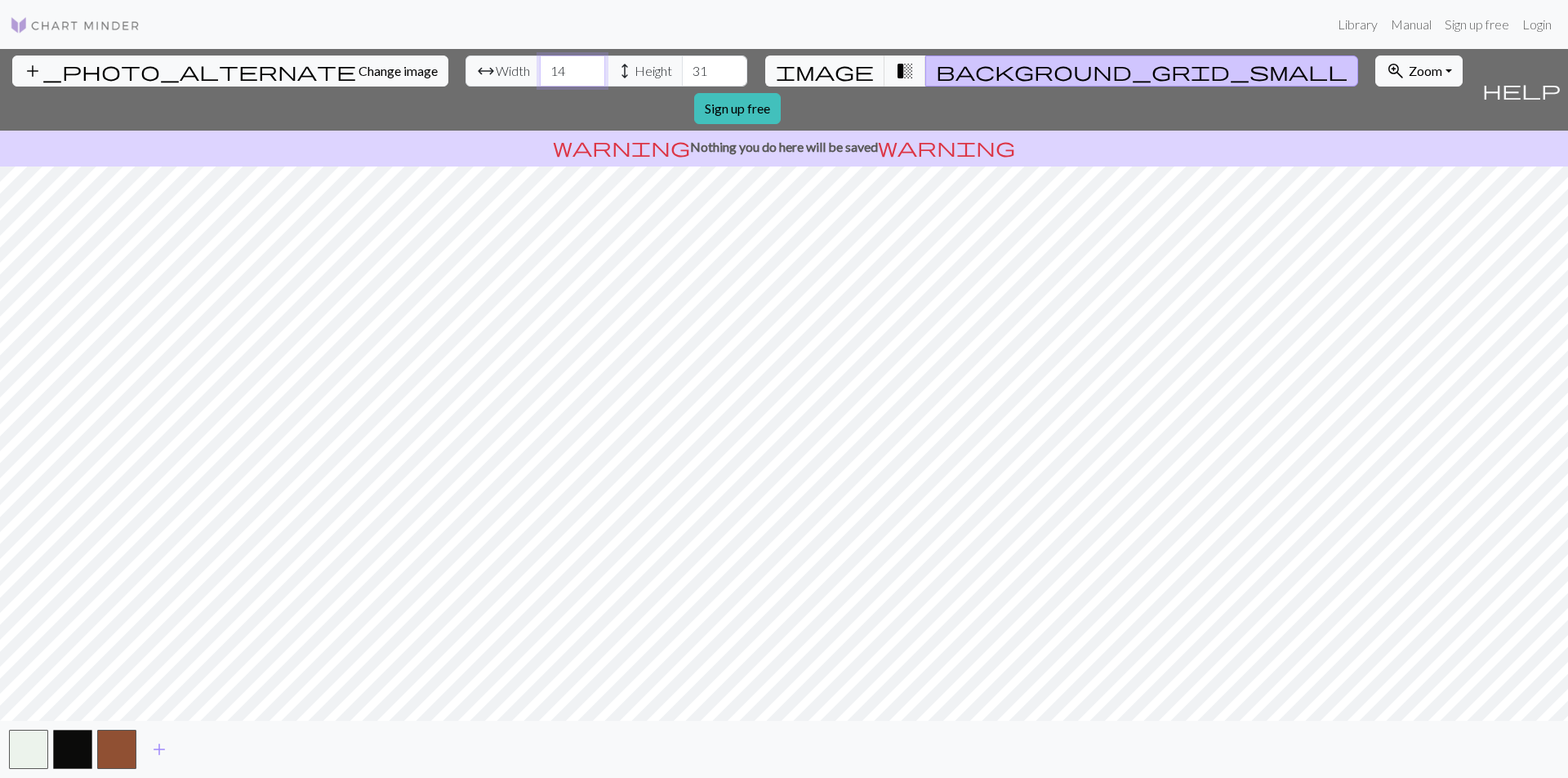
click at [540, 74] on input "14" at bounding box center [572, 71] width 65 height 31
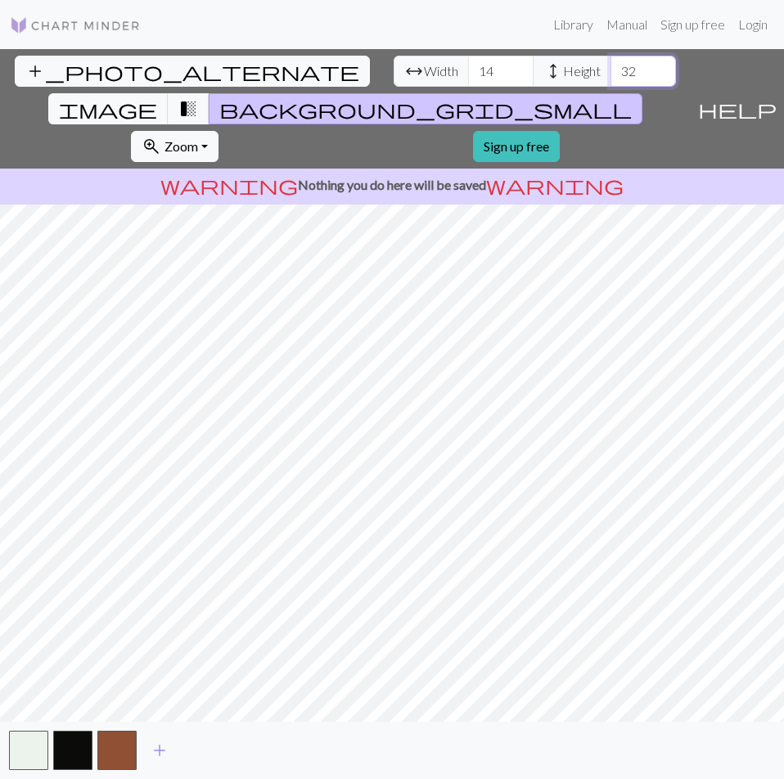
click at [611, 65] on input "32" at bounding box center [643, 71] width 65 height 31
click at [611, 65] on input "33" at bounding box center [643, 71] width 65 height 31
click at [611, 65] on input "34" at bounding box center [643, 71] width 65 height 31
click at [611, 65] on input "35" at bounding box center [643, 71] width 65 height 31
click at [611, 65] on input "36" at bounding box center [643, 71] width 65 height 31
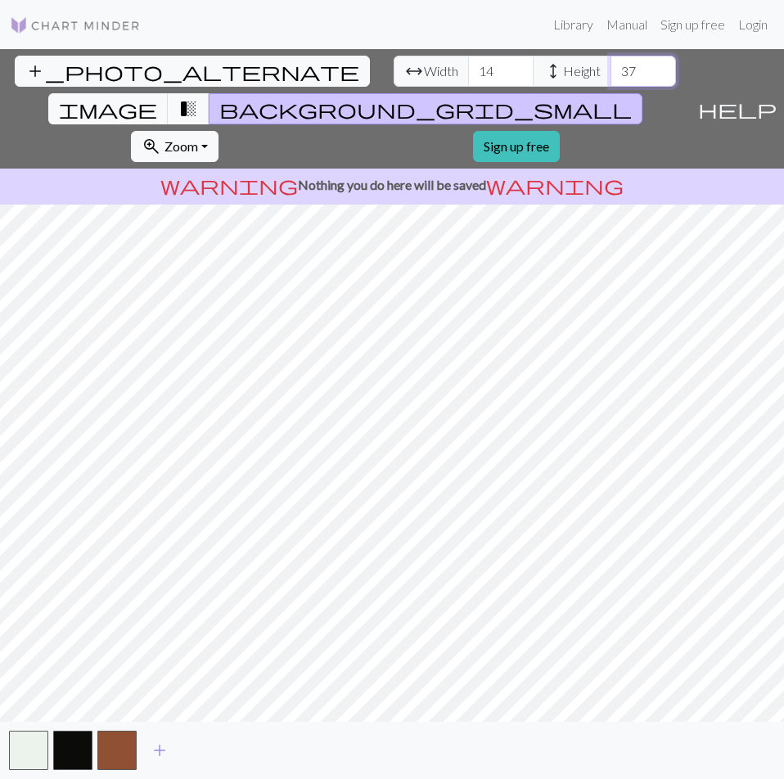
click at [611, 65] on input "37" at bounding box center [643, 71] width 65 height 31
click at [611, 65] on input "38" at bounding box center [643, 71] width 65 height 31
click at [611, 65] on input "39" at bounding box center [643, 71] width 65 height 31
click at [611, 79] on input "38" at bounding box center [643, 71] width 65 height 31
click at [611, 79] on input "37" at bounding box center [643, 71] width 65 height 31
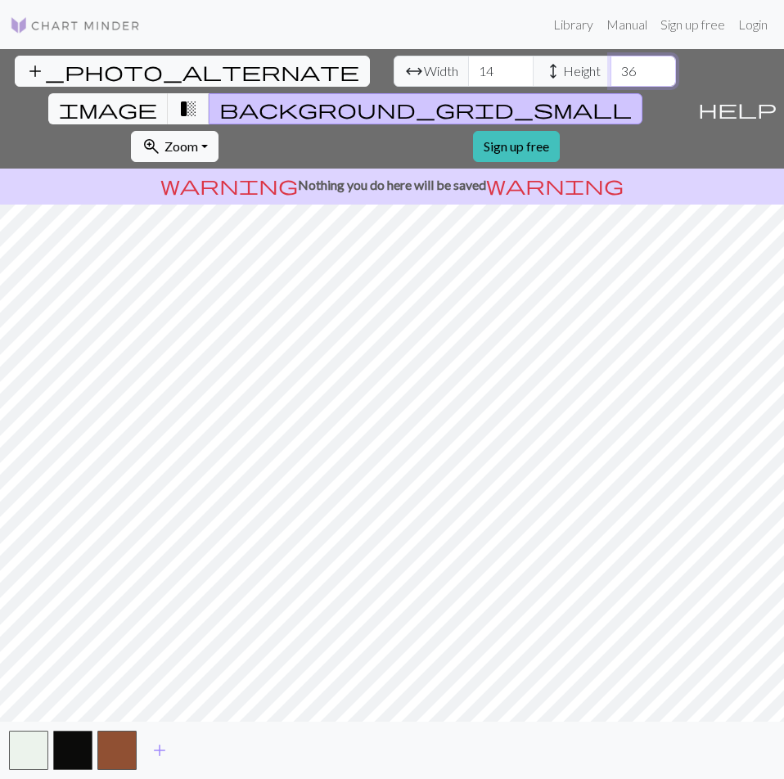
click at [611, 79] on input "36" at bounding box center [643, 71] width 65 height 31
click at [611, 79] on input "35" at bounding box center [643, 71] width 65 height 31
click at [611, 79] on input "34" at bounding box center [643, 71] width 65 height 31
click at [611, 79] on input "33" at bounding box center [643, 71] width 65 height 31
click at [611, 79] on input "32" at bounding box center [643, 71] width 65 height 31
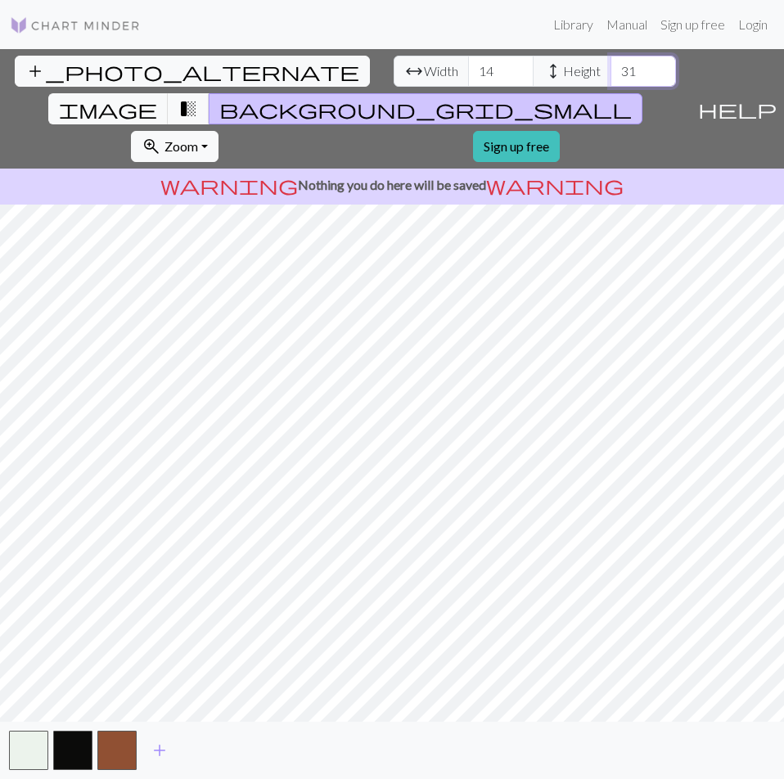
click at [611, 79] on input "31" at bounding box center [643, 71] width 65 height 31
click at [611, 79] on input "30" at bounding box center [643, 71] width 65 height 31
click at [611, 79] on input "29" at bounding box center [643, 71] width 65 height 31
click at [611, 79] on input "28" at bounding box center [643, 71] width 65 height 31
click at [611, 79] on input "27" at bounding box center [643, 71] width 65 height 31
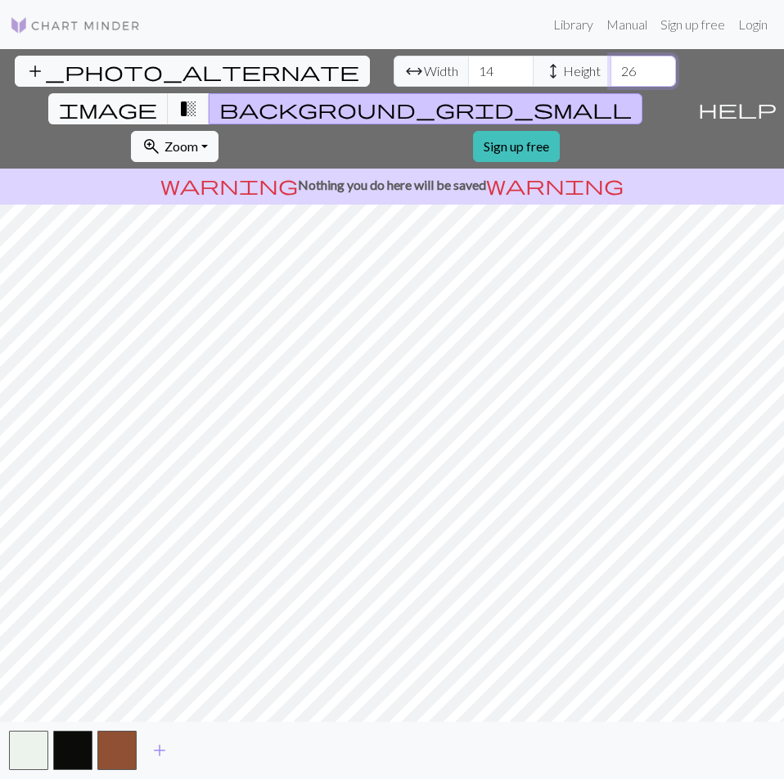
click at [611, 79] on input "26" at bounding box center [643, 71] width 65 height 31
click at [611, 79] on input "25" at bounding box center [643, 71] width 65 height 31
click at [611, 79] on input "24" at bounding box center [643, 71] width 65 height 31
click at [611, 79] on input "23" at bounding box center [643, 71] width 65 height 31
click at [611, 79] on input "22" at bounding box center [643, 71] width 65 height 31
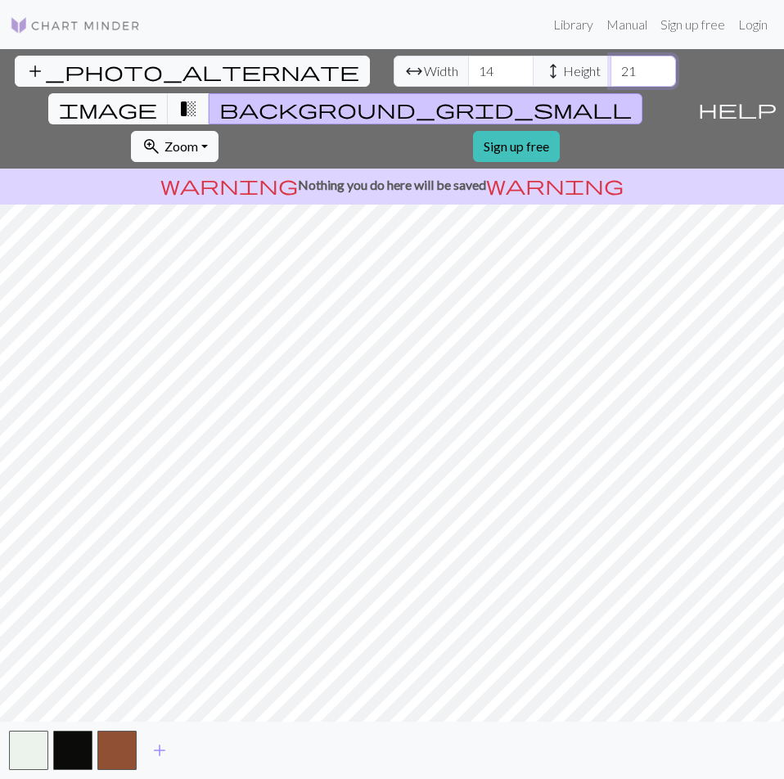
click at [611, 79] on input "21" at bounding box center [643, 71] width 65 height 31
click at [611, 76] on input "20" at bounding box center [643, 71] width 65 height 31
click at [611, 76] on input "19" at bounding box center [643, 71] width 65 height 31
click at [611, 60] on input "19" at bounding box center [643, 71] width 65 height 31
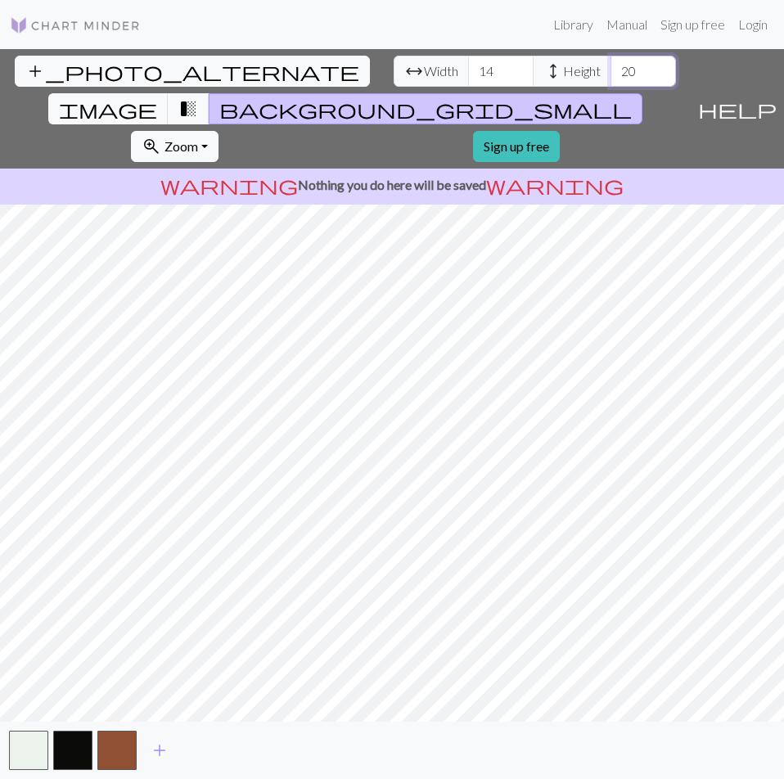
click at [611, 65] on input "20" at bounding box center [643, 71] width 65 height 31
click at [611, 65] on input "21" at bounding box center [643, 71] width 65 height 31
click at [611, 65] on input "22" at bounding box center [643, 71] width 65 height 31
click at [611, 65] on input "23" at bounding box center [643, 71] width 65 height 31
click at [611, 65] on input "24" at bounding box center [643, 71] width 65 height 31
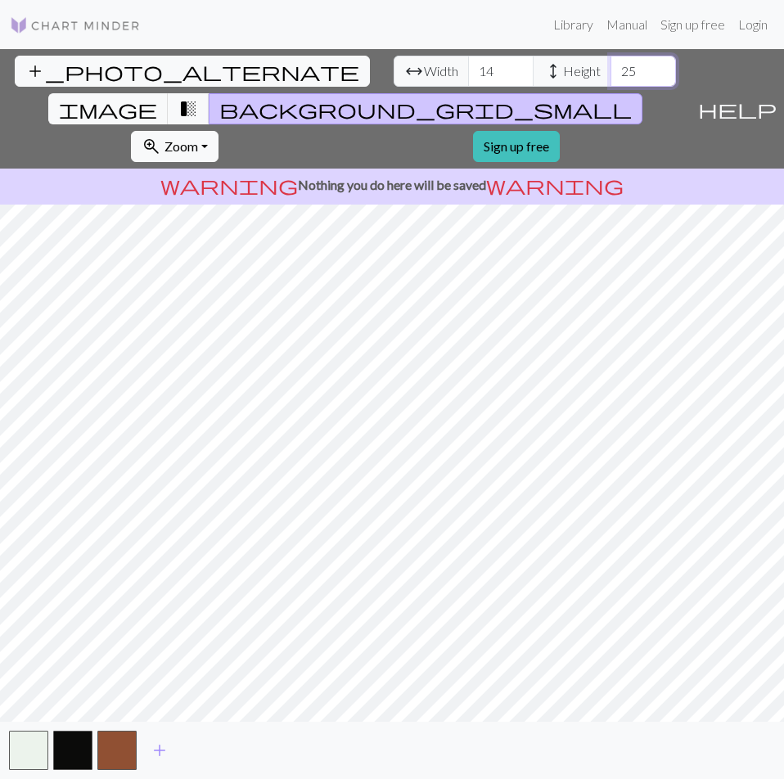
click at [611, 65] on input "25" at bounding box center [643, 71] width 65 height 31
click at [611, 65] on input "26" at bounding box center [643, 71] width 65 height 31
click at [611, 65] on input "27" at bounding box center [643, 71] width 65 height 31
click at [611, 65] on input "28" at bounding box center [643, 71] width 65 height 31
click at [611, 65] on input "29" at bounding box center [643, 71] width 65 height 31
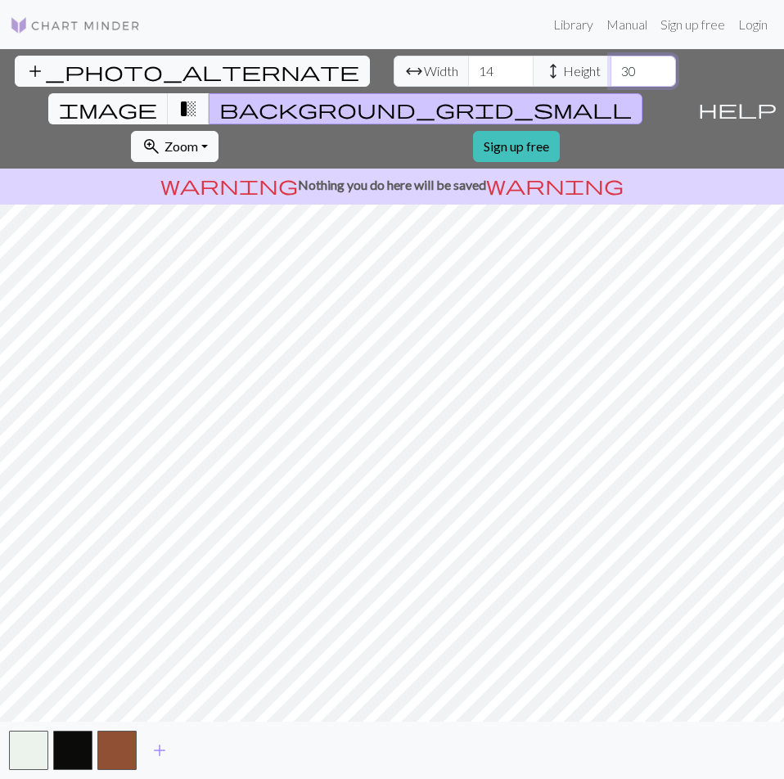
click at [611, 65] on input "30" at bounding box center [643, 71] width 65 height 31
click at [611, 65] on input "31" at bounding box center [643, 71] width 65 height 31
click at [611, 65] on input "32" at bounding box center [643, 71] width 65 height 31
click at [611, 75] on input "31" at bounding box center [643, 71] width 65 height 31
click at [611, 75] on input "30" at bounding box center [643, 71] width 65 height 31
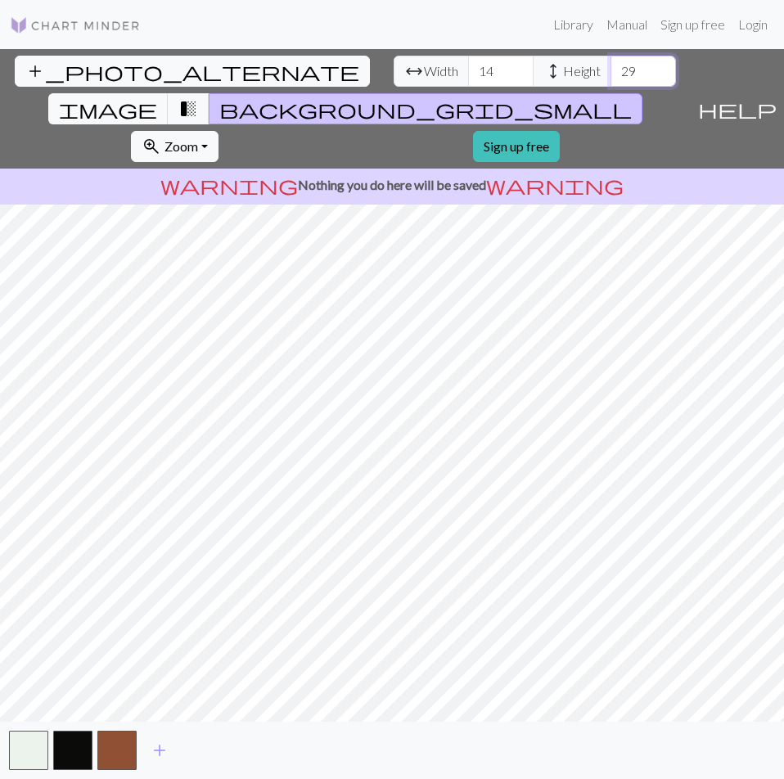
type input "29"
click at [611, 75] on input "29" at bounding box center [643, 71] width 65 height 31
click at [468, 67] on input "15" at bounding box center [500, 71] width 65 height 31
click at [468, 67] on input "16" at bounding box center [500, 71] width 65 height 31
click at [468, 67] on input "17" at bounding box center [500, 71] width 65 height 31
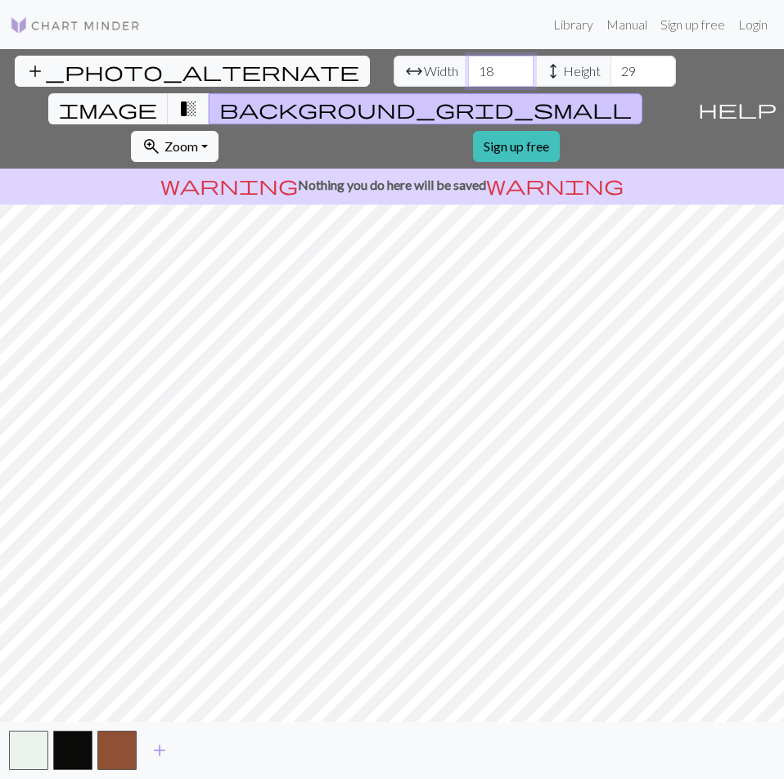
click at [468, 67] on input "18" at bounding box center [500, 71] width 65 height 31
click at [468, 67] on input "19" at bounding box center [500, 71] width 65 height 31
click at [468, 67] on input "20" at bounding box center [500, 71] width 65 height 31
click at [468, 66] on input "21" at bounding box center [500, 71] width 65 height 31
click at [468, 67] on input "22" at bounding box center [500, 71] width 65 height 31
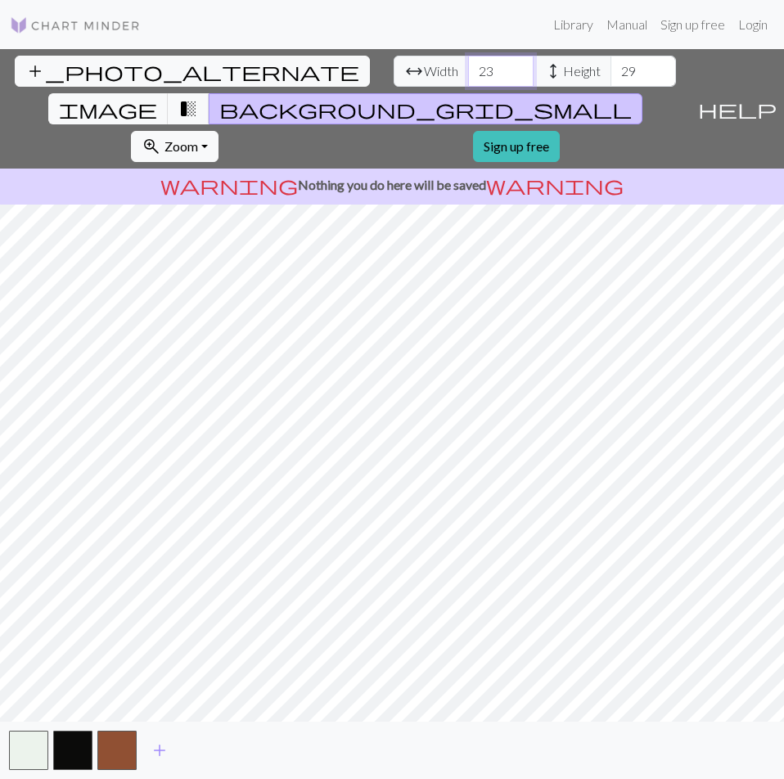
click at [468, 63] on input "23" at bounding box center [500, 71] width 65 height 31
click at [468, 76] on input "22" at bounding box center [500, 71] width 65 height 31
click at [468, 76] on input "21" at bounding box center [500, 71] width 65 height 31
click at [468, 76] on input "20" at bounding box center [500, 71] width 65 height 31
type input "19"
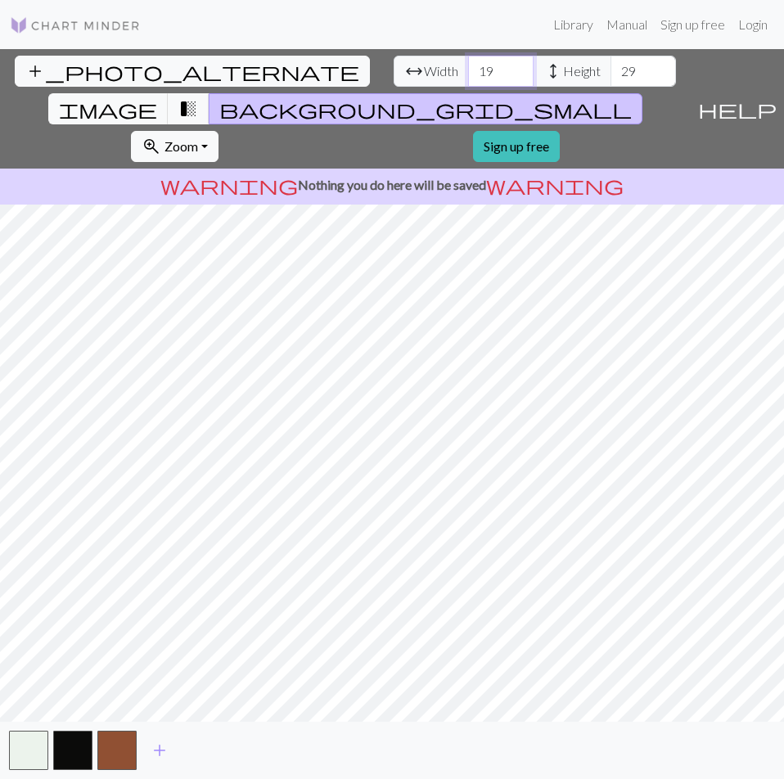
click at [468, 76] on input "19" at bounding box center [500, 71] width 65 height 31
click at [611, 68] on input "30" at bounding box center [643, 71] width 65 height 31
click at [611, 67] on input "31" at bounding box center [643, 71] width 65 height 31
click at [611, 69] on input "32" at bounding box center [643, 71] width 65 height 31
click at [611, 68] on input "33" at bounding box center [643, 71] width 65 height 31
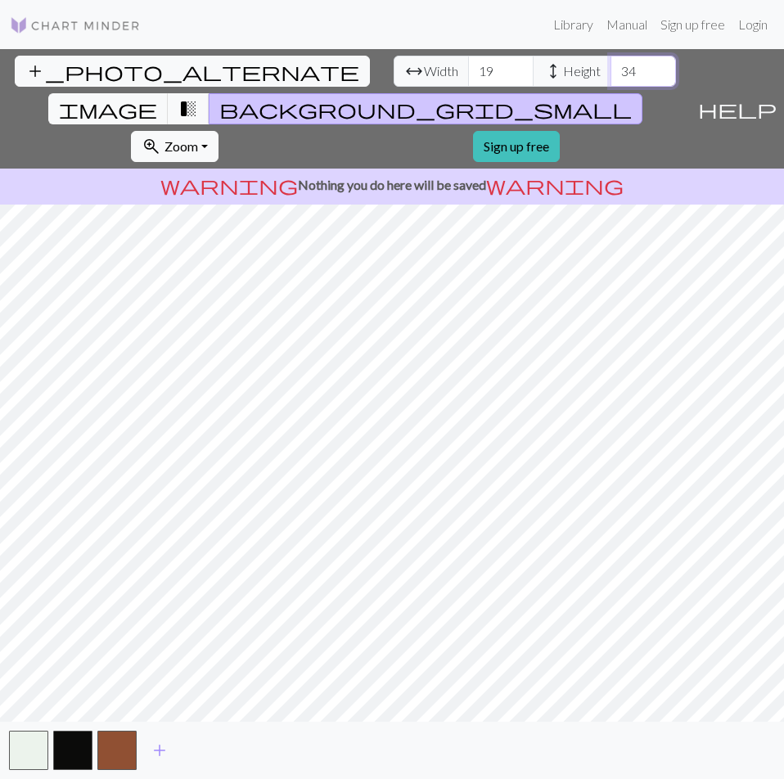
type input "34"
click at [611, 68] on input "34" at bounding box center [643, 71] width 65 height 31
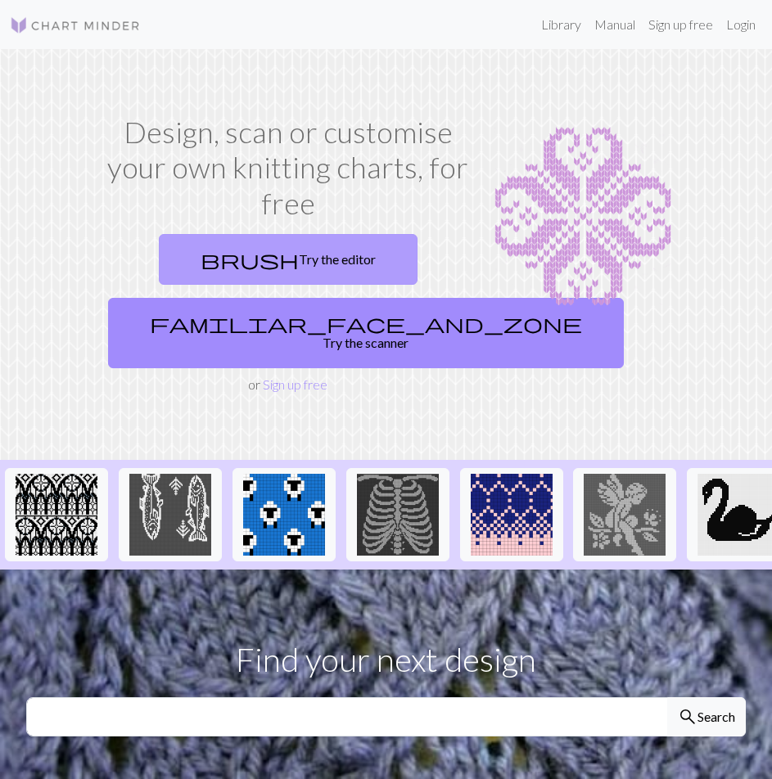
click at [330, 273] on link "brush Try the editor" at bounding box center [288, 259] width 259 height 51
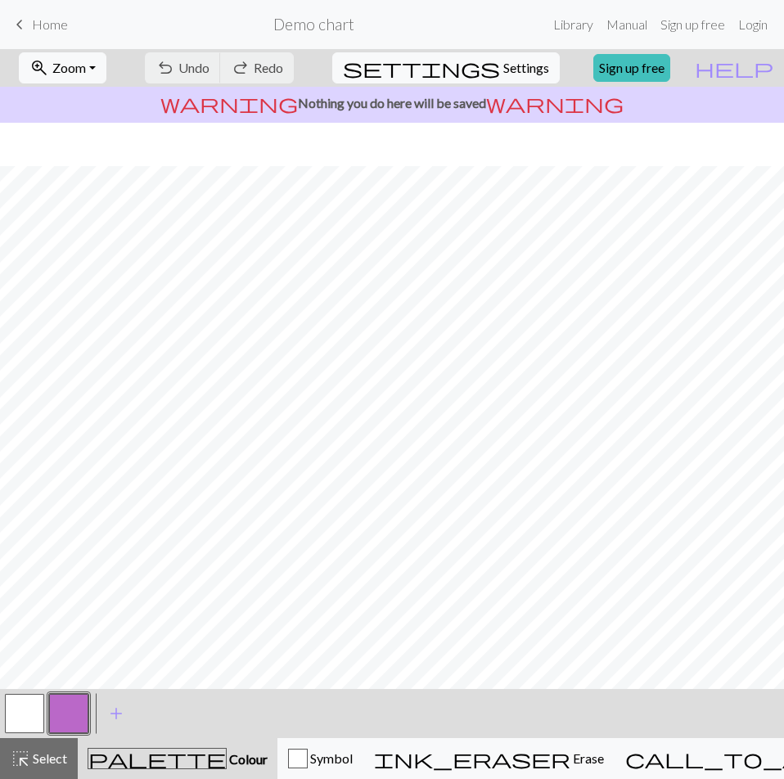
scroll to position [43, 0]
click at [507, 76] on span "Settings" at bounding box center [526, 68] width 46 height 20
select select "aran"
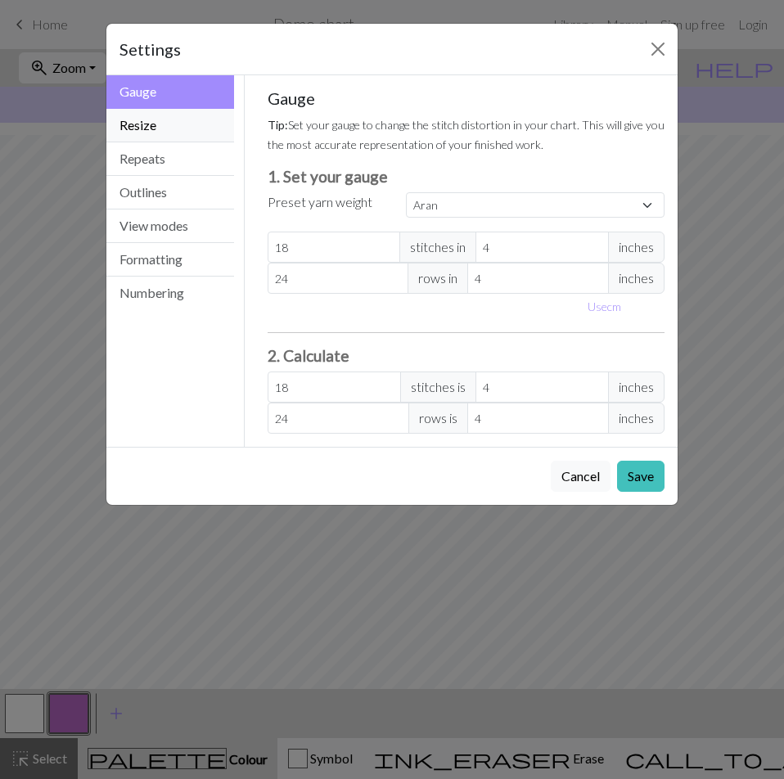
click at [175, 124] on button "Resize" at bounding box center [170, 126] width 128 height 34
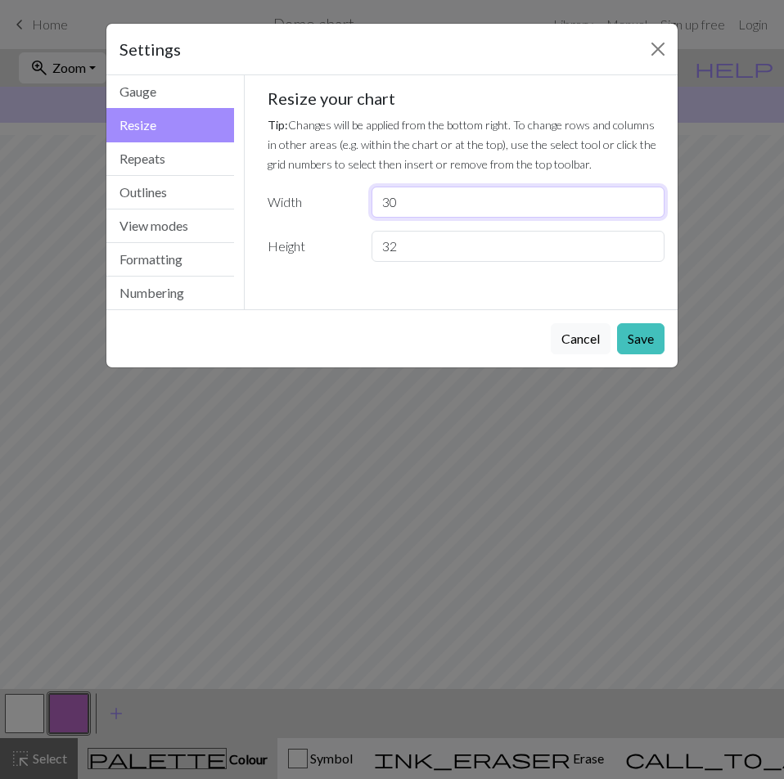
drag, startPoint x: 439, startPoint y: 205, endPoint x: 333, endPoint y: 202, distance: 105.7
click at [327, 203] on div "Width 30" at bounding box center [467, 202] width 418 height 31
type input "19"
click at [648, 329] on button "Save" at bounding box center [640, 338] width 47 height 31
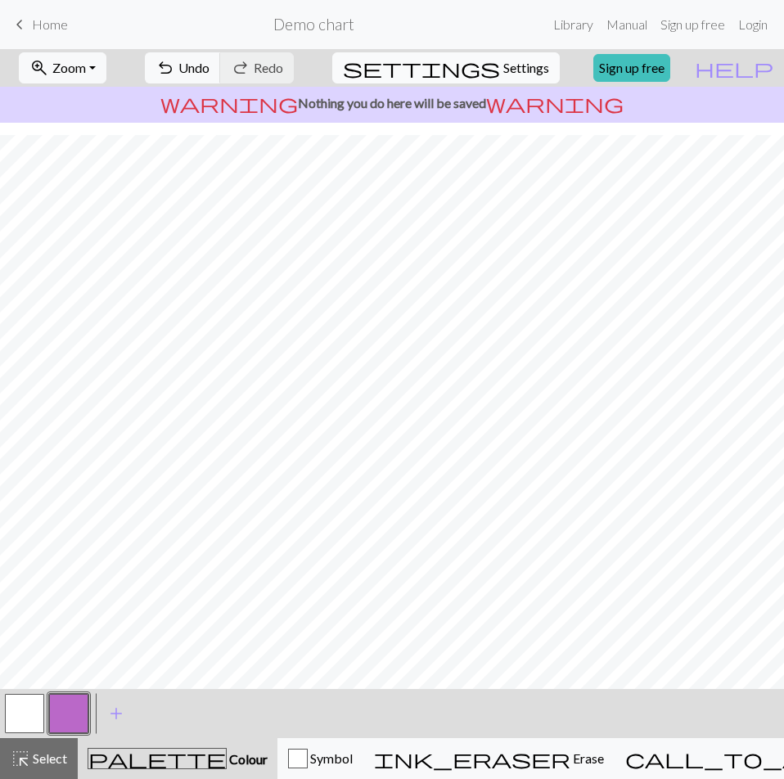
click at [464, 70] on span "settings" at bounding box center [421, 67] width 157 height 23
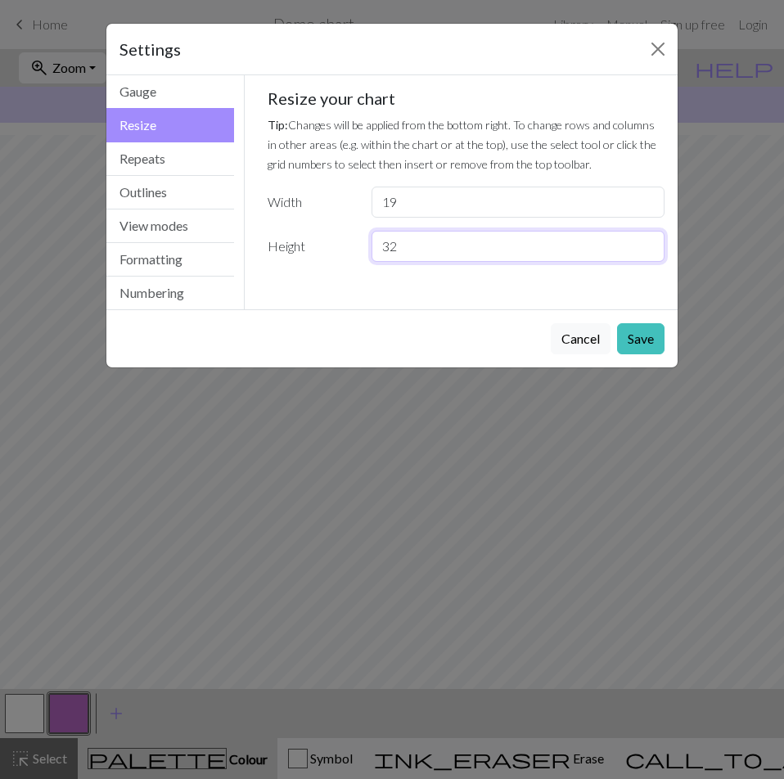
drag, startPoint x: 434, startPoint y: 242, endPoint x: 349, endPoint y: 251, distance: 85.5
click at [349, 251] on div "Height 32" at bounding box center [467, 246] width 418 height 31
type input "34"
click at [656, 344] on button "Save" at bounding box center [640, 338] width 47 height 31
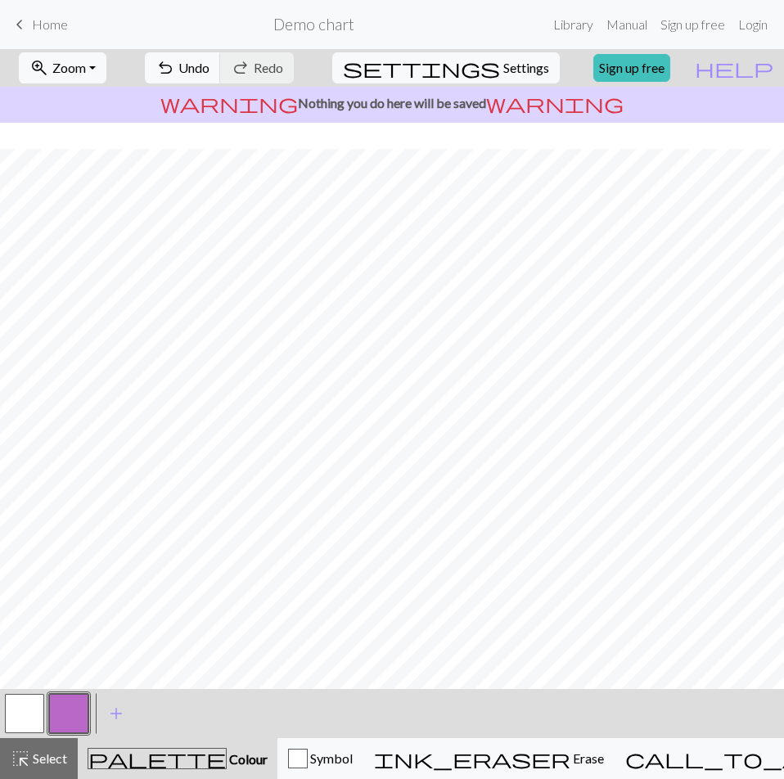
scroll to position [76, 0]
click at [60, 712] on button "button" at bounding box center [68, 713] width 39 height 39
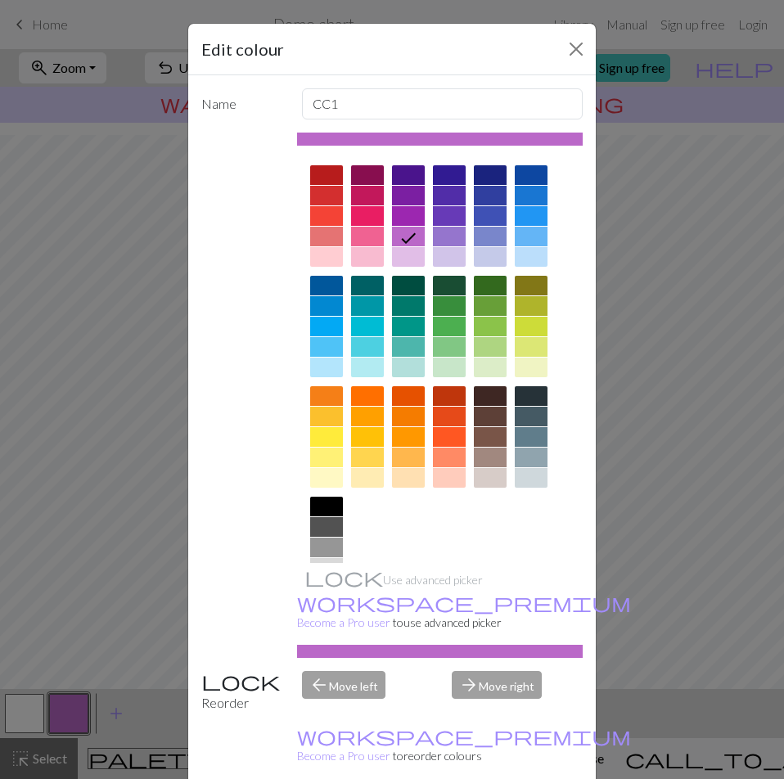
click at [27, 719] on div "Edit colour Name CC1 Use advanced picker workspace_premium Become a Pro user to…" at bounding box center [392, 389] width 784 height 779
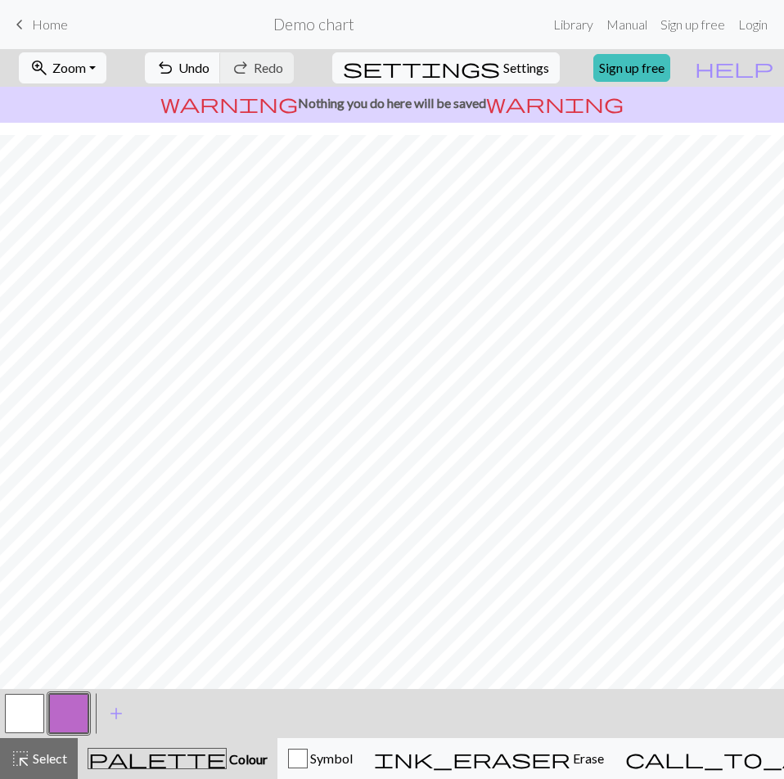
click at [91, 720] on div "< > add Add a colour" at bounding box center [392, 713] width 784 height 49
click at [82, 720] on button "button" at bounding box center [68, 713] width 39 height 39
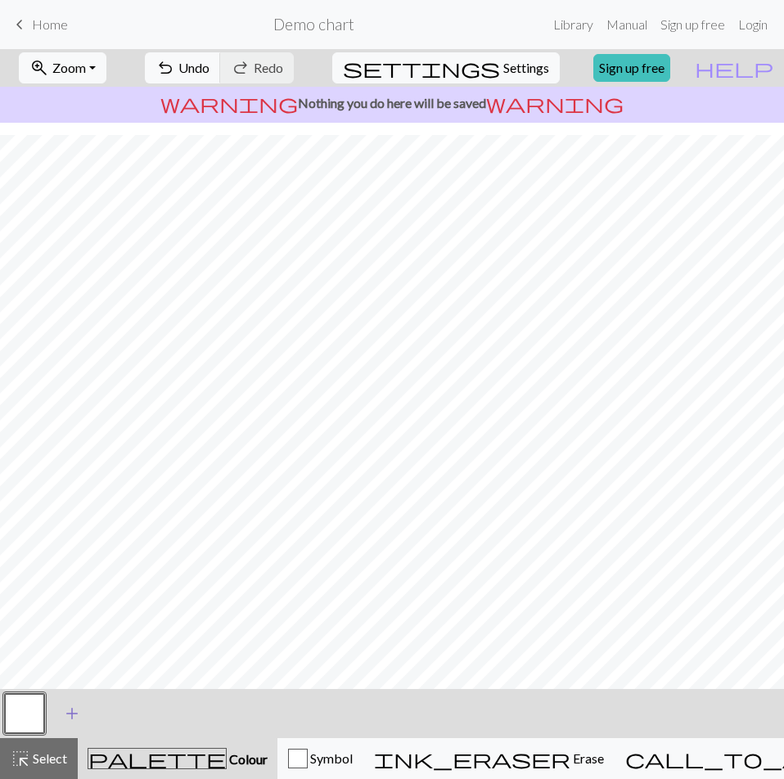
click at [73, 710] on span "add" at bounding box center [72, 713] width 20 height 23
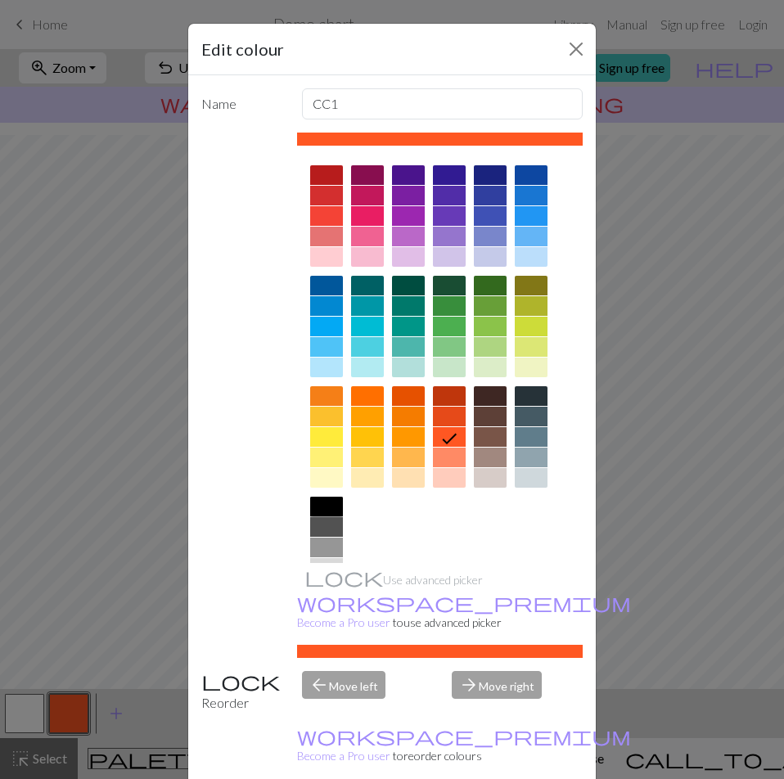
click at [319, 503] on div at bounding box center [326, 507] width 33 height 20
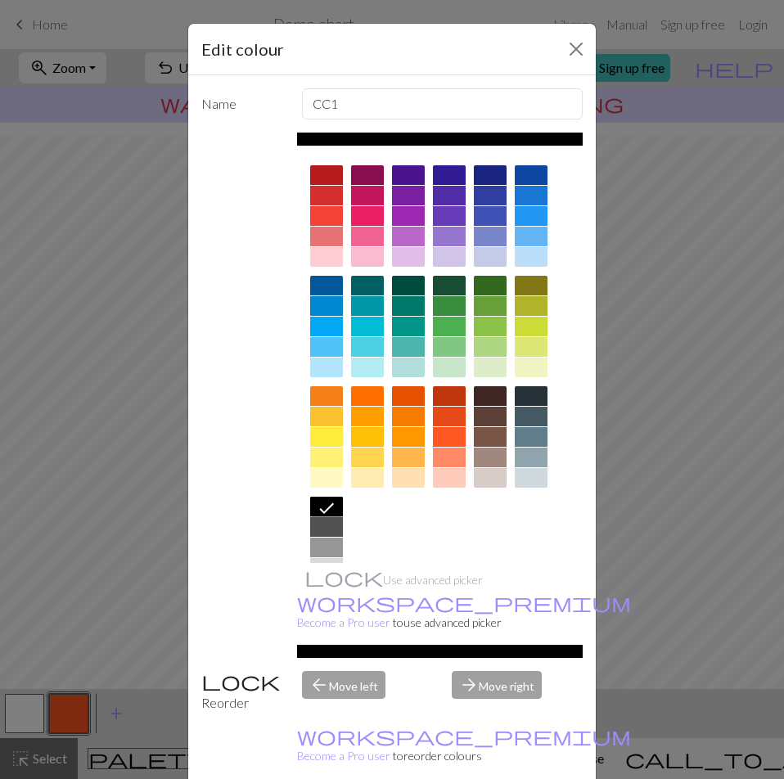
click at [97, 567] on div "Edit colour Name CC1 Use advanced picker workspace_premium Become a Pro user to…" at bounding box center [392, 389] width 784 height 779
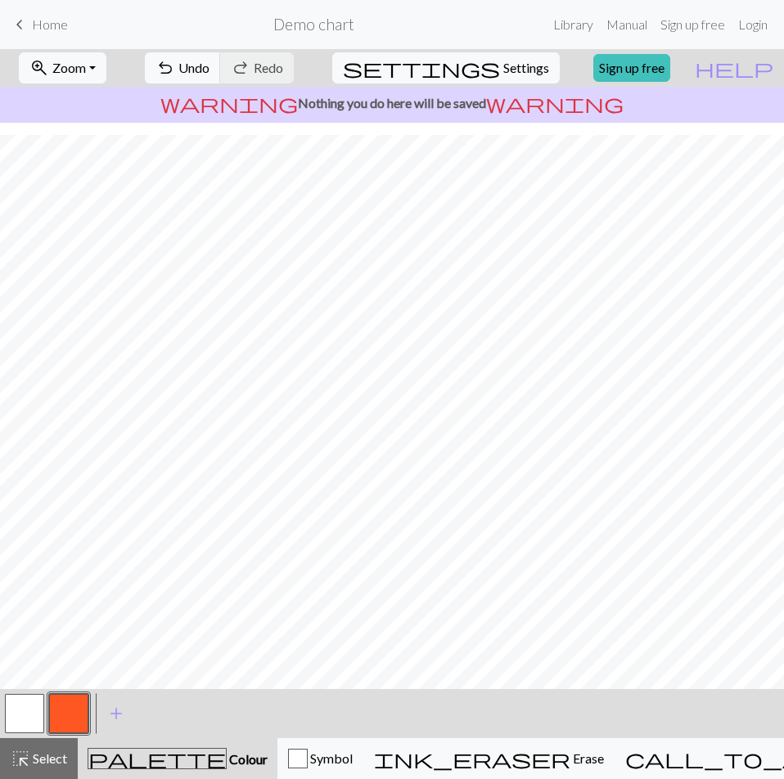
click at [62, 720] on button "button" at bounding box center [68, 713] width 39 height 39
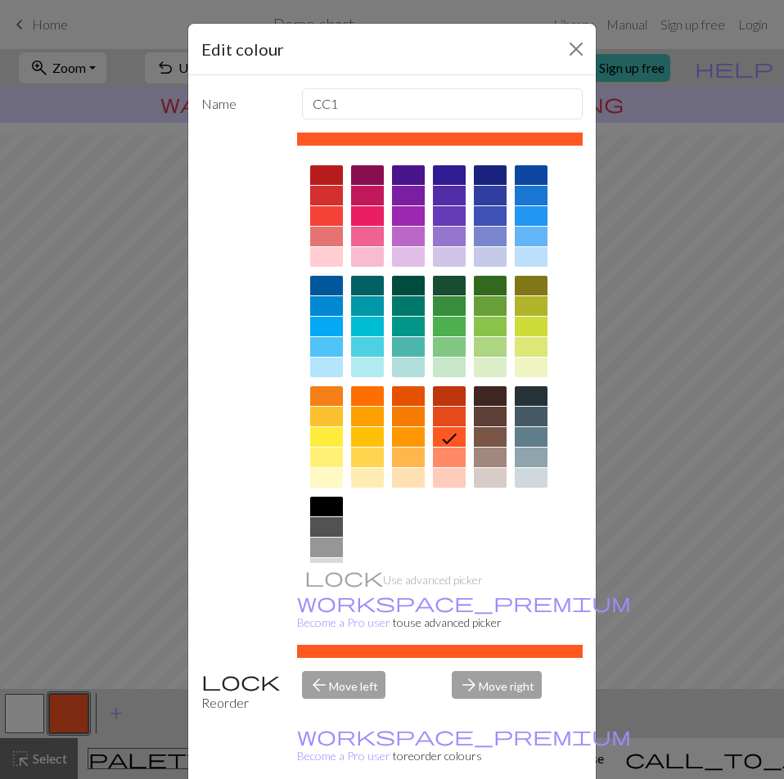
click at [330, 512] on div at bounding box center [326, 507] width 33 height 20
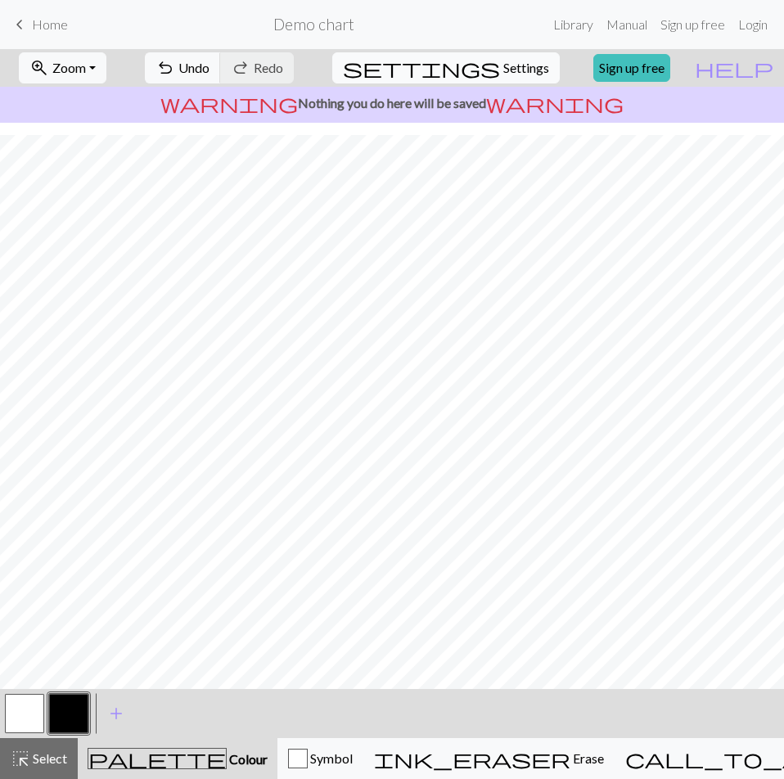
click at [512, 67] on span "Settings" at bounding box center [526, 68] width 46 height 20
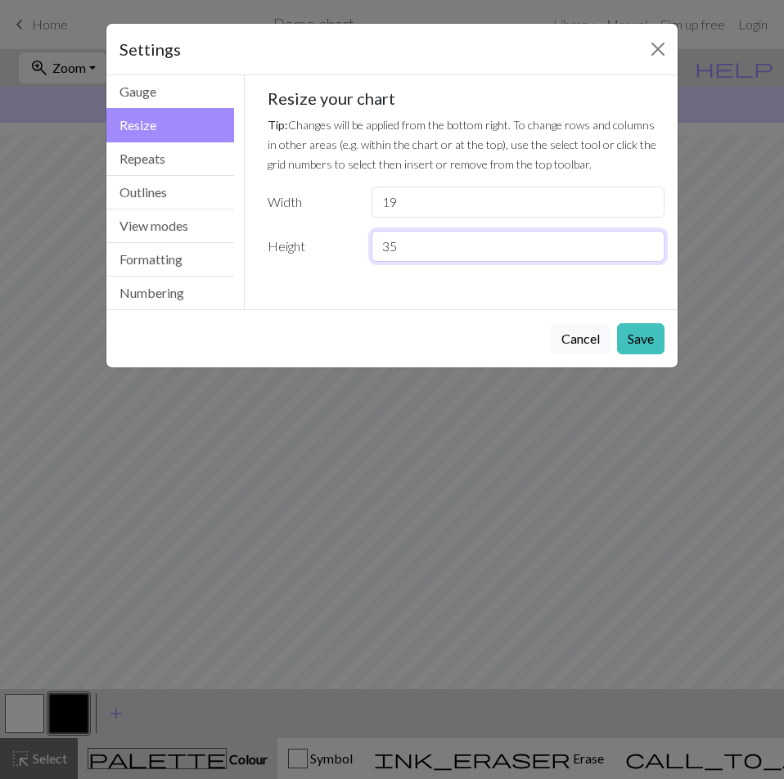
click at [646, 244] on input "35" at bounding box center [518, 246] width 293 height 31
type input "36"
click at [646, 242] on input "36" at bounding box center [518, 246] width 293 height 31
click at [646, 338] on button "Save" at bounding box center [640, 338] width 47 height 31
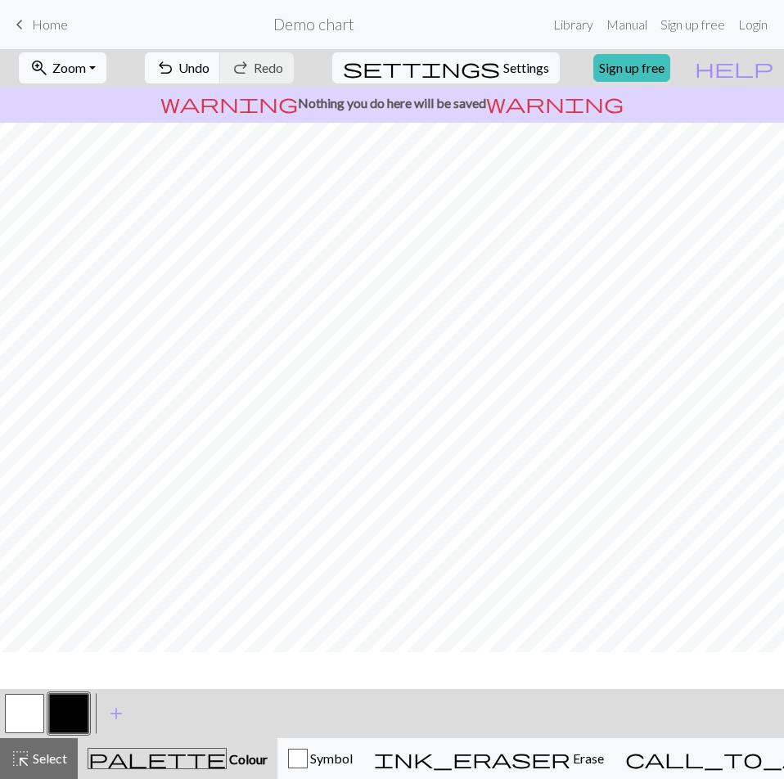
scroll to position [27, 0]
click at [21, 710] on button "button" at bounding box center [24, 713] width 39 height 39
click at [75, 718] on button "button" at bounding box center [68, 713] width 39 height 39
click at [28, 716] on button "button" at bounding box center [24, 713] width 39 height 39
click at [61, 717] on button "button" at bounding box center [68, 713] width 39 height 39
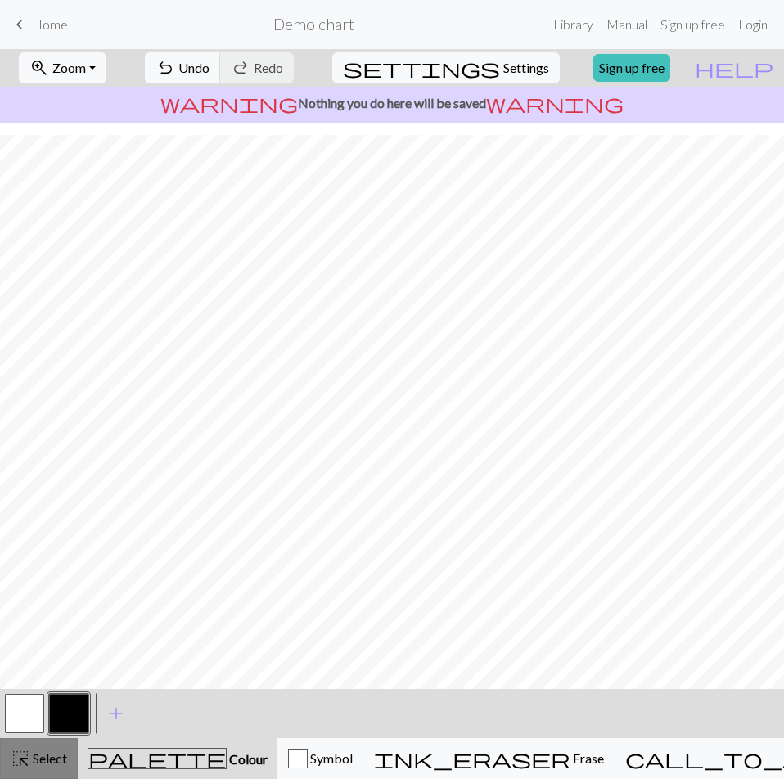
scroll to position [109, 0]
